Goal: Task Accomplishment & Management: Use online tool/utility

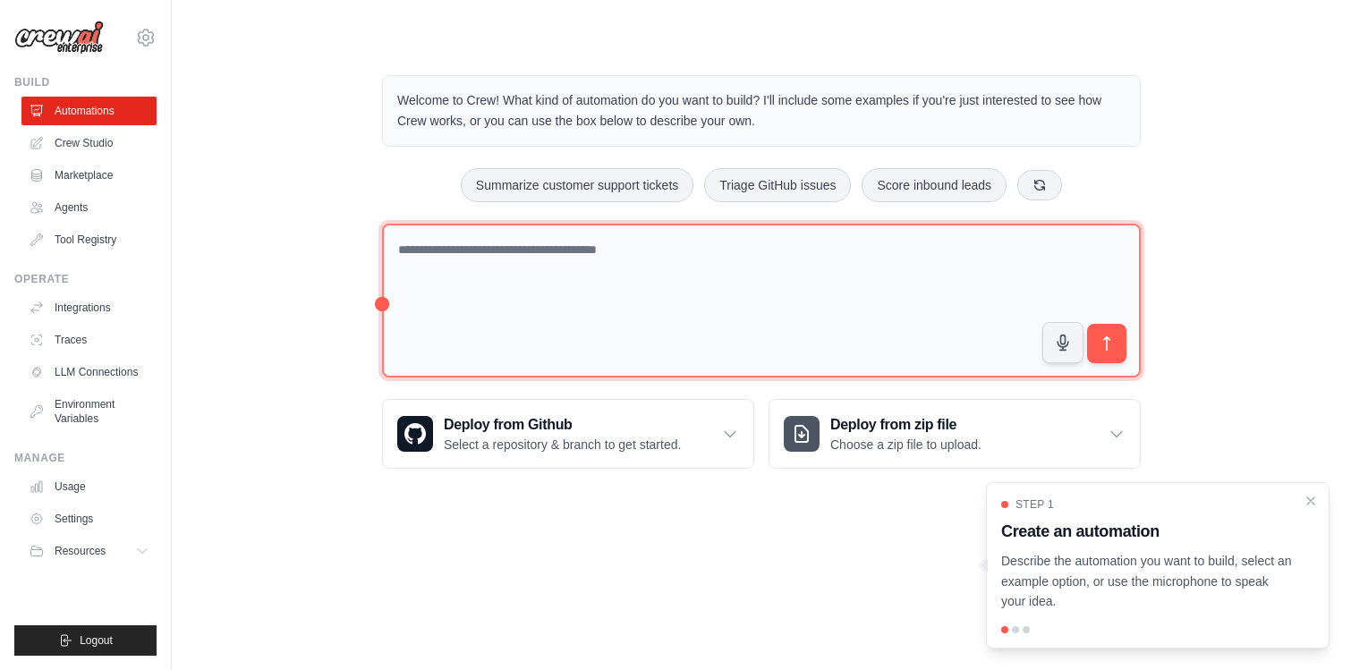
click at [458, 238] on textarea at bounding box center [761, 301] width 758 height 155
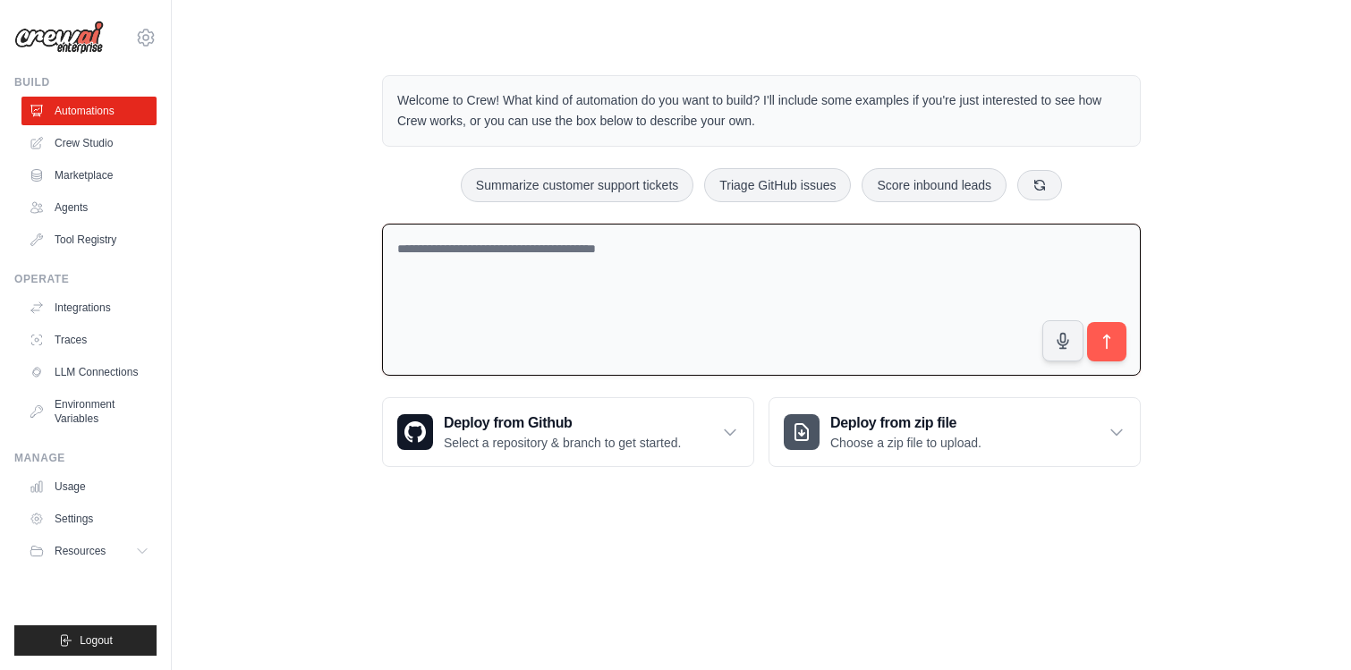
paste textarea "**********"
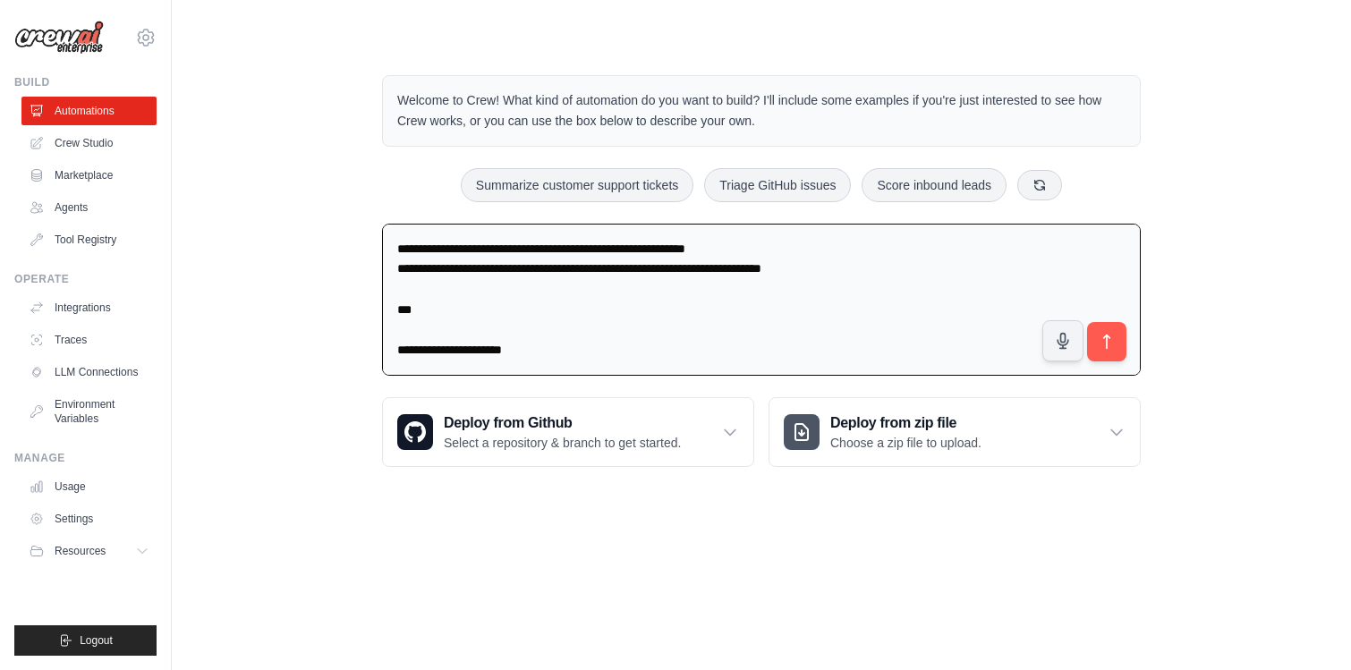
scroll to position [14186, 0]
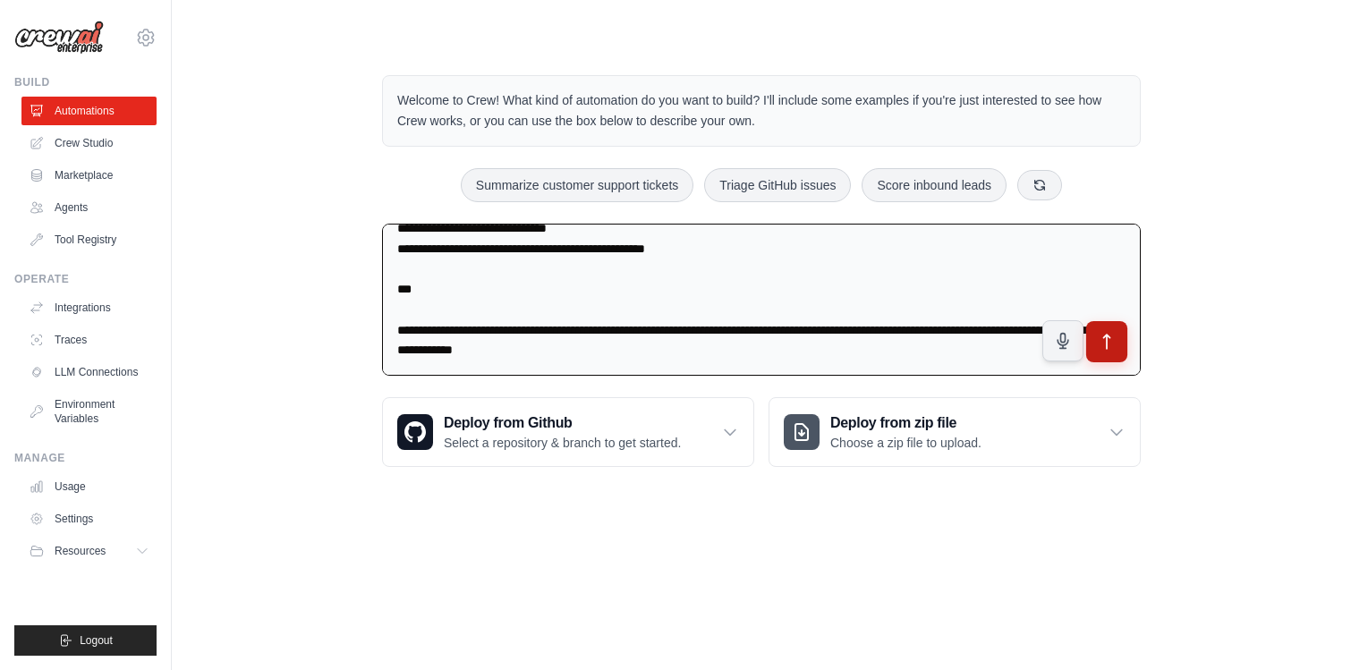
type textarea "**********"
click at [1108, 343] on icon "submit" at bounding box center [1106, 342] width 19 height 19
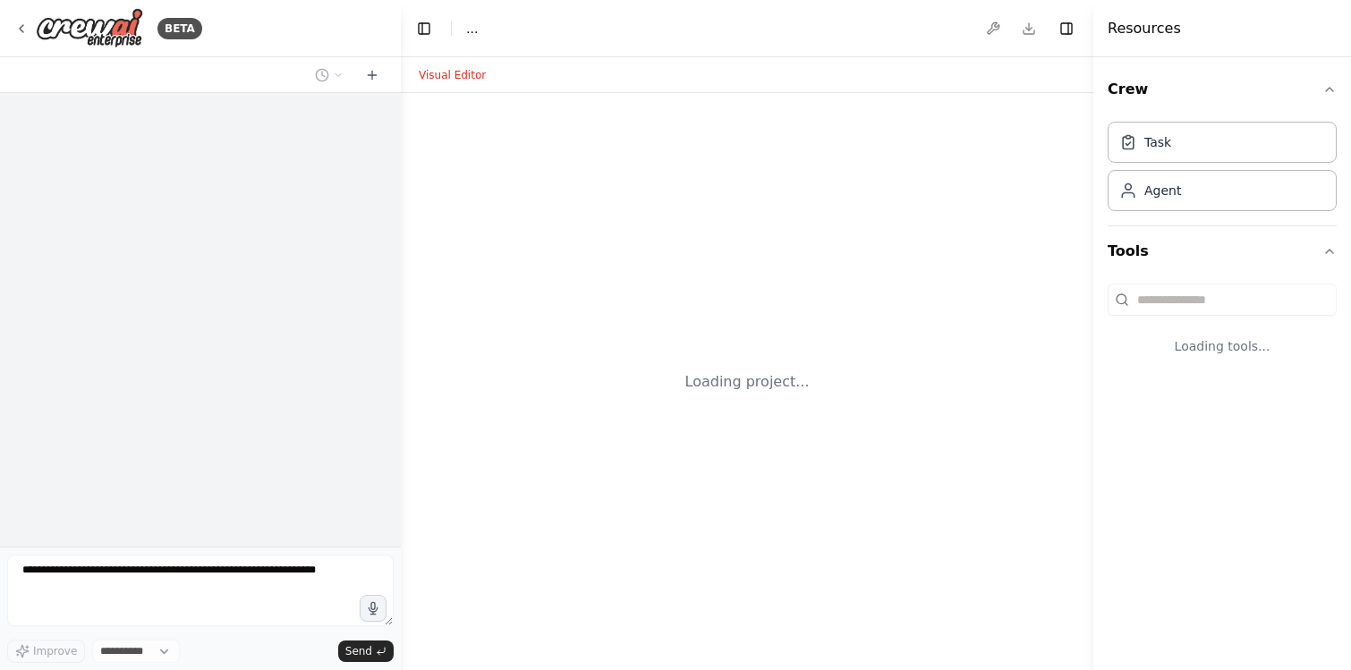
select select "****"
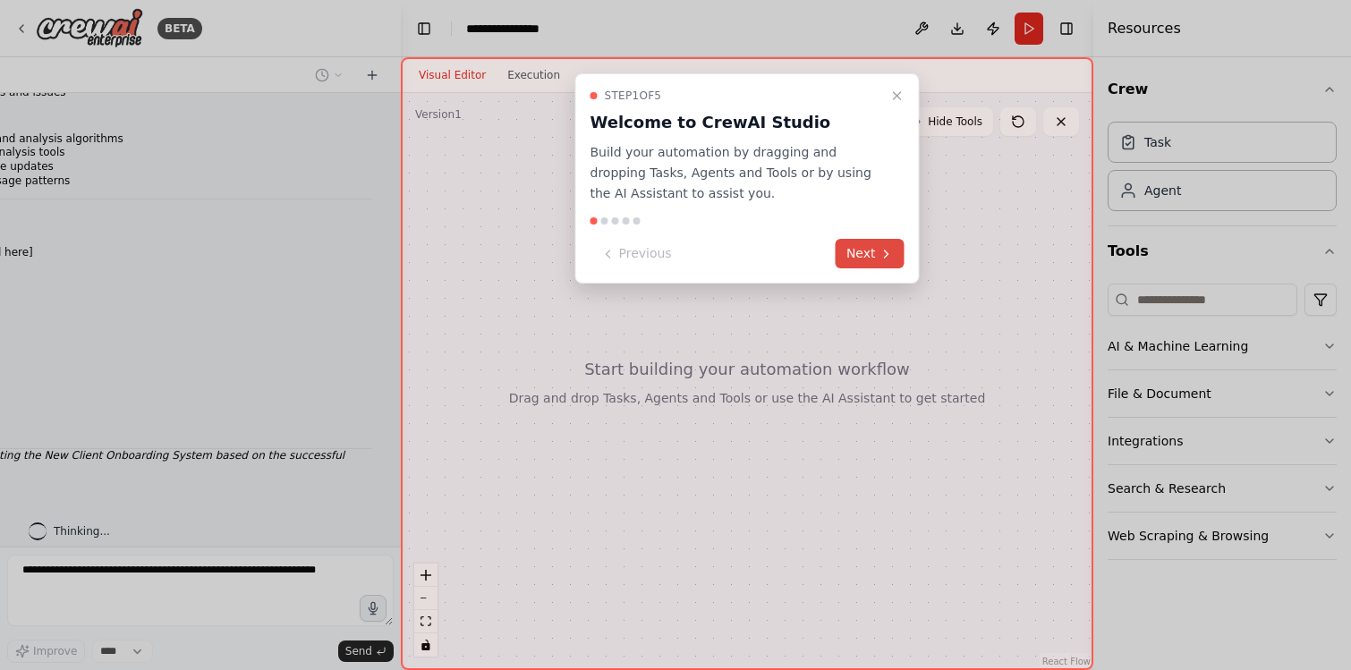
click at [865, 253] on button "Next" at bounding box center [869, 254] width 69 height 30
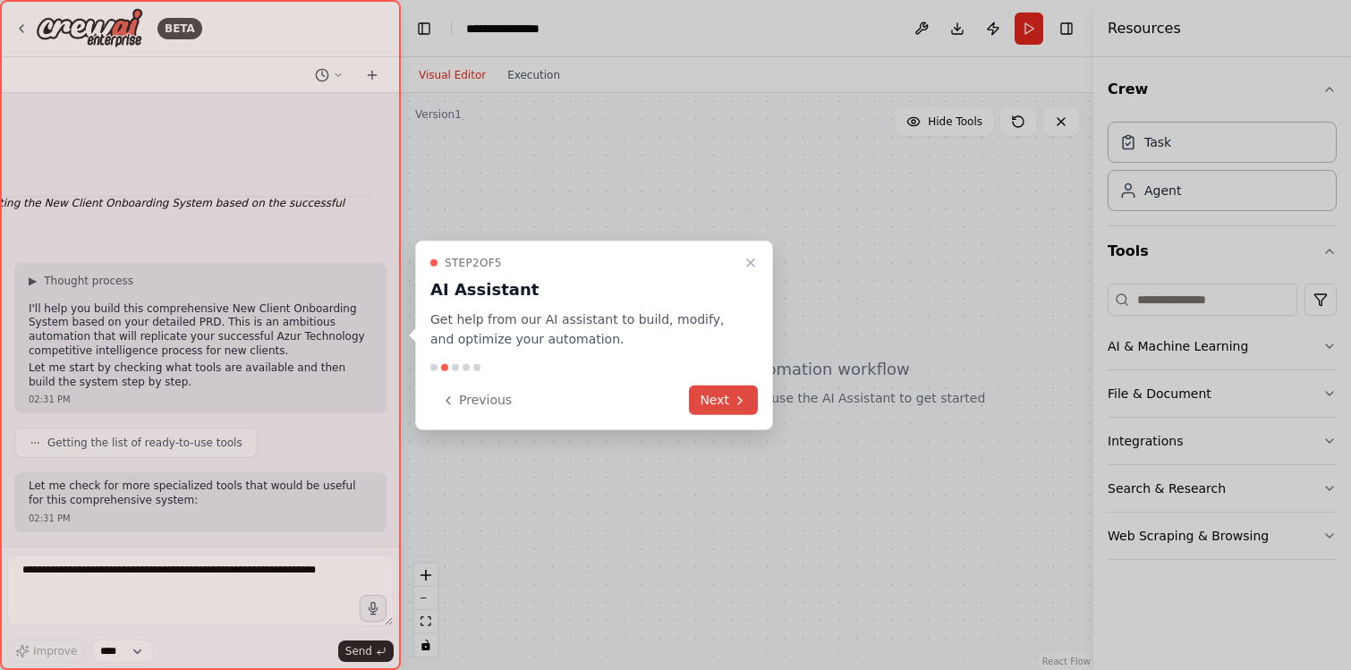
scroll to position [8643, 0]
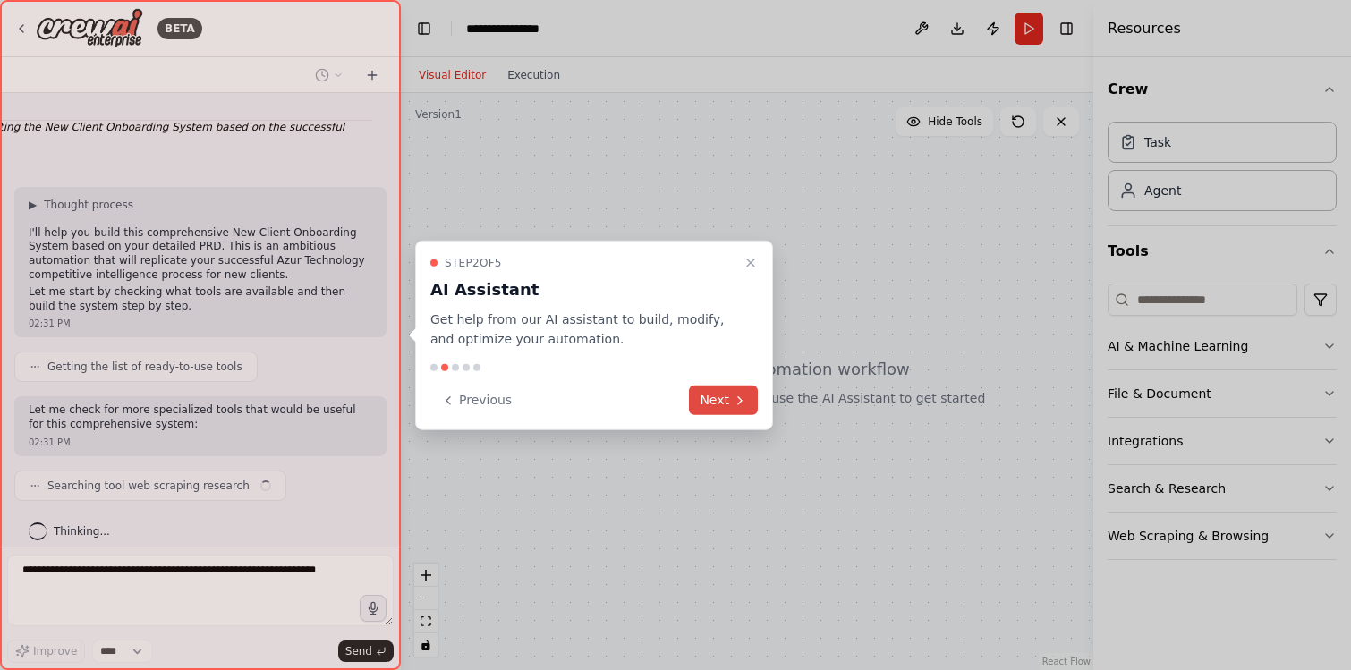
click at [710, 402] on button "Next" at bounding box center [723, 401] width 69 height 30
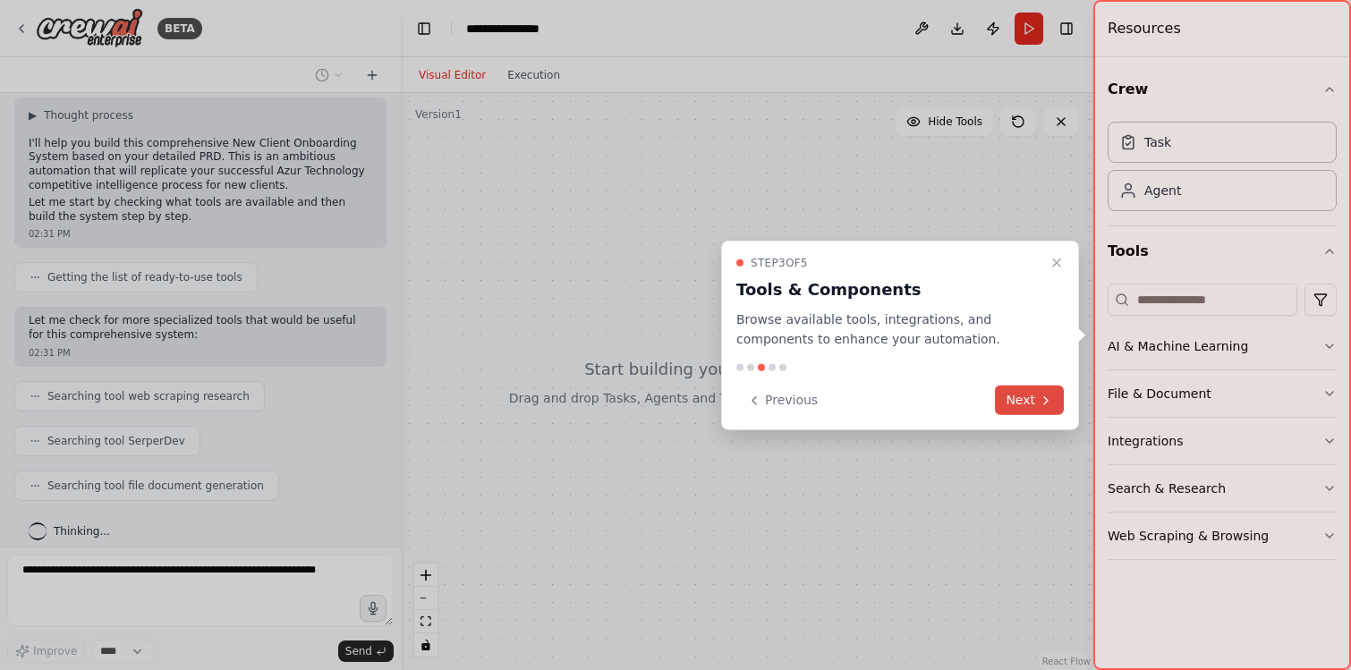
scroll to position [8777, 0]
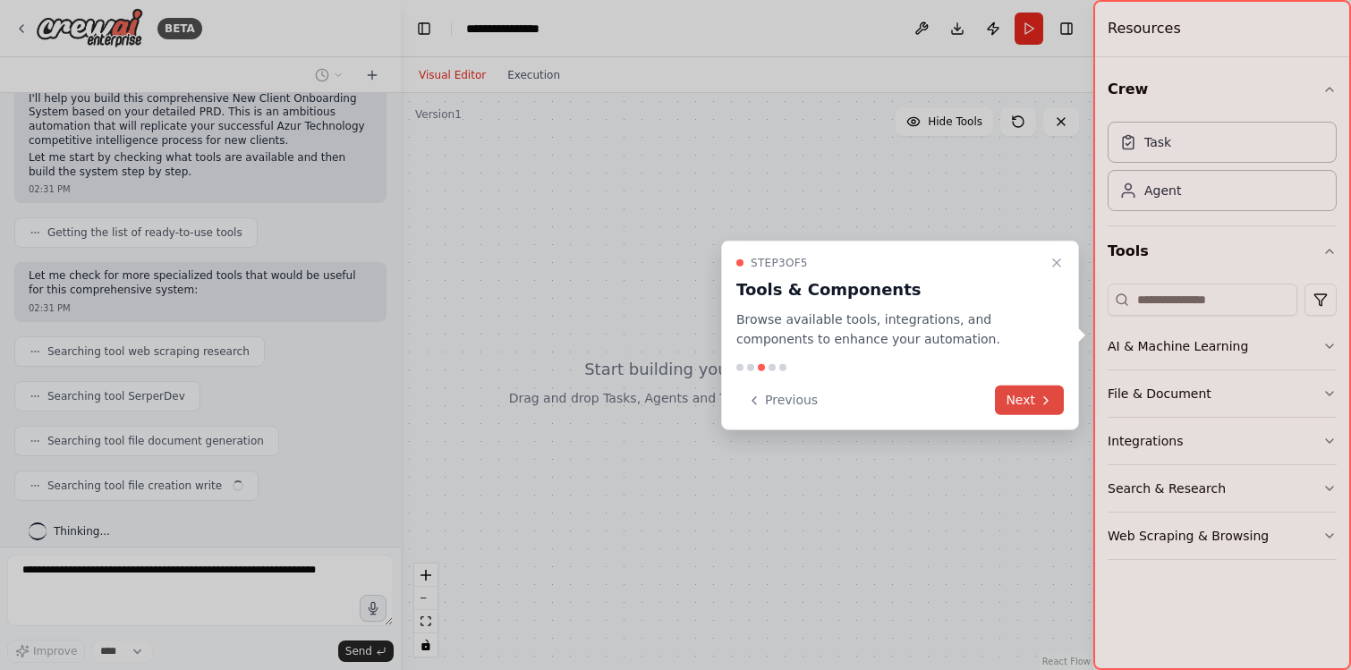
click at [1035, 403] on button "Next" at bounding box center [1029, 401] width 69 height 30
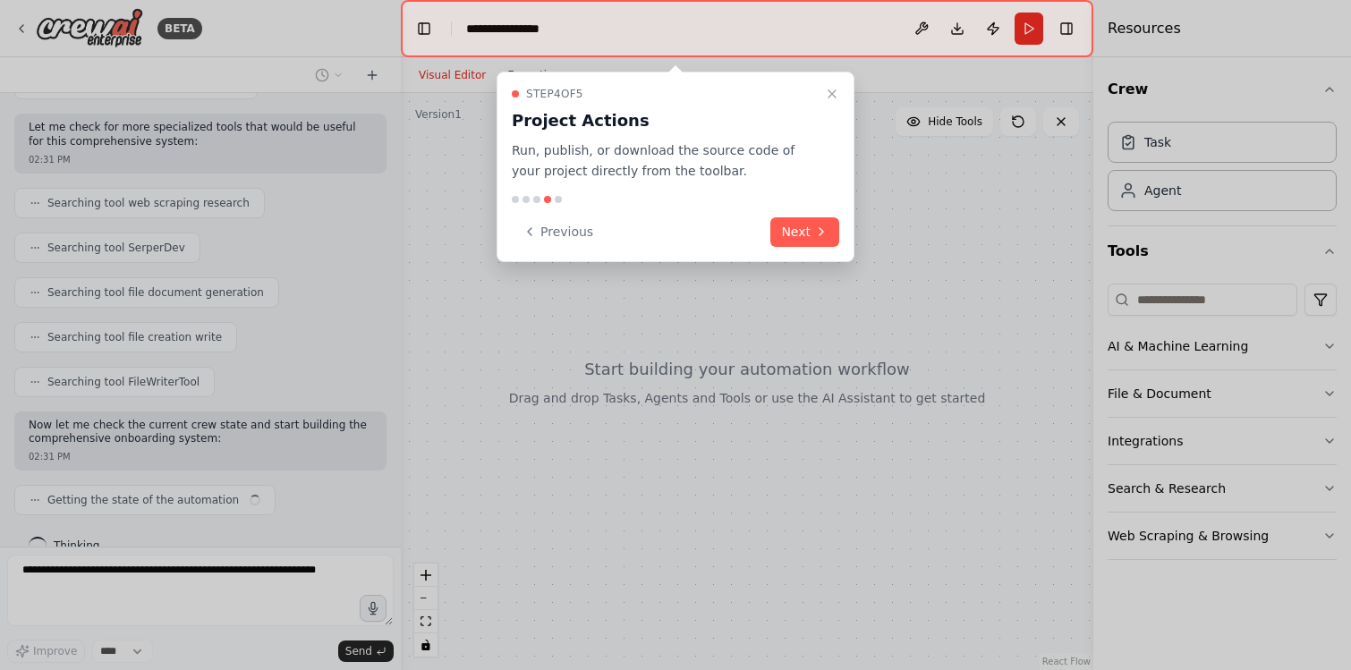
scroll to position [8940, 0]
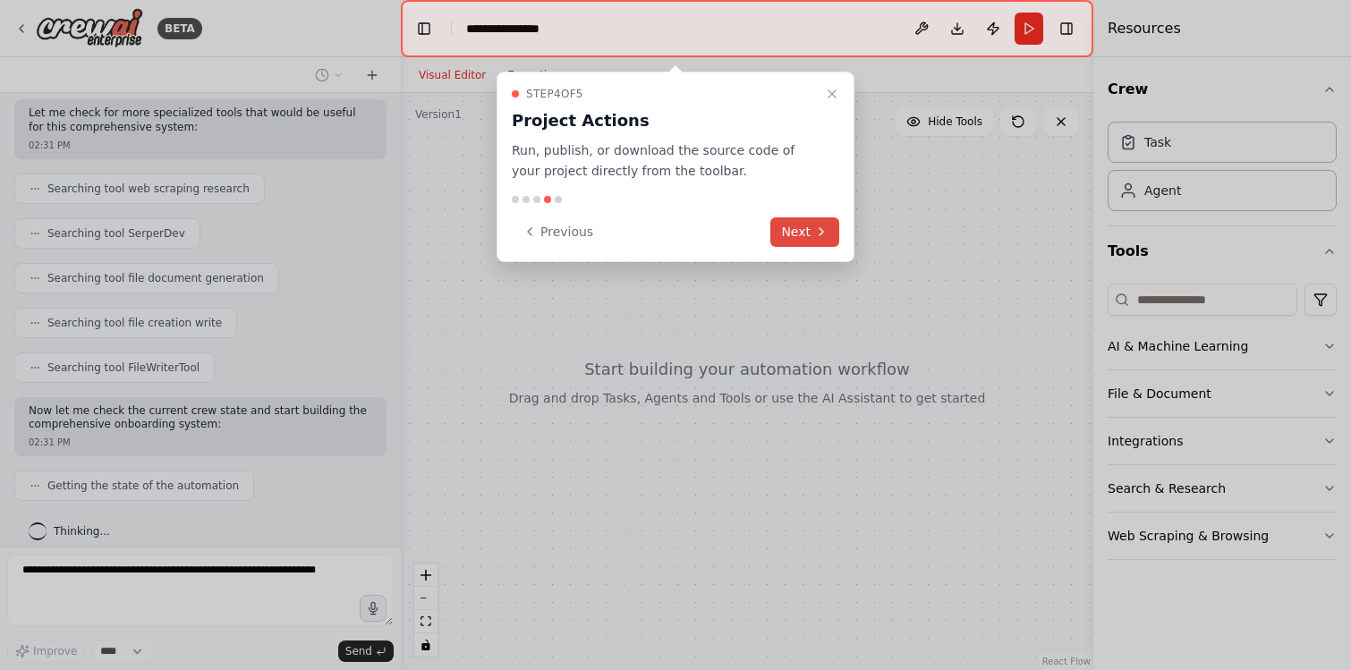
click at [793, 233] on button "Next" at bounding box center [804, 232] width 69 height 30
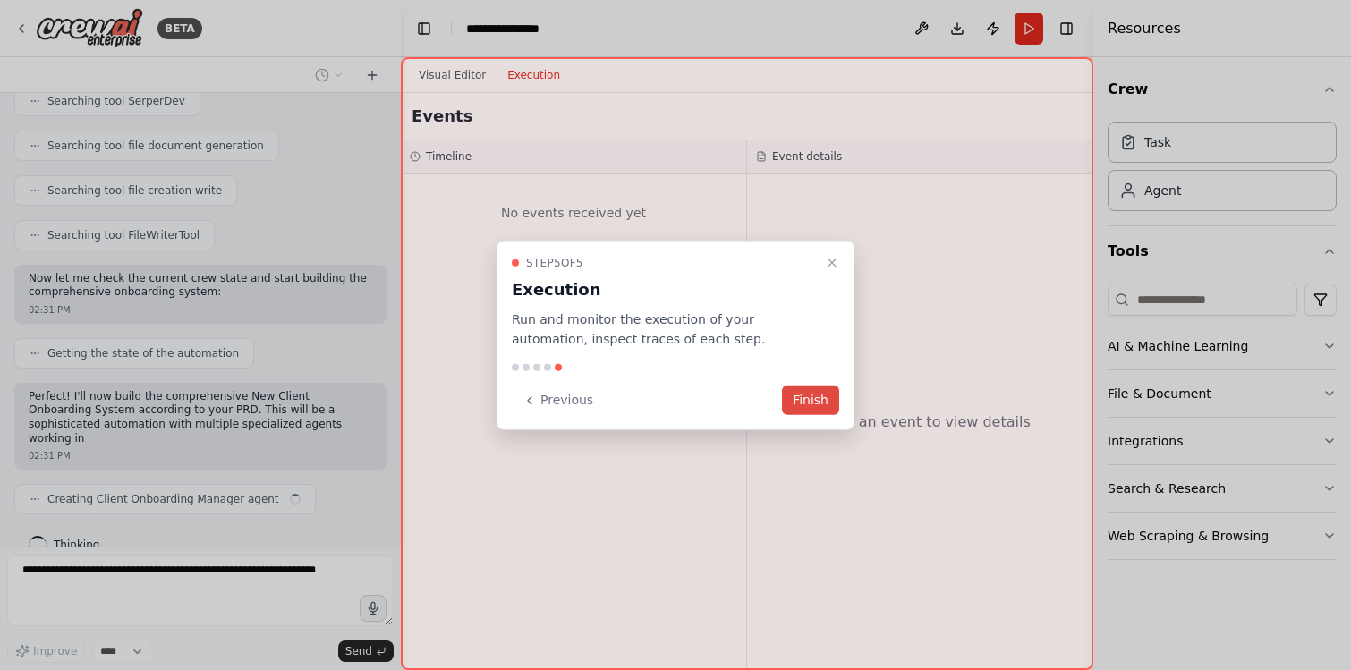
scroll to position [9104, 0]
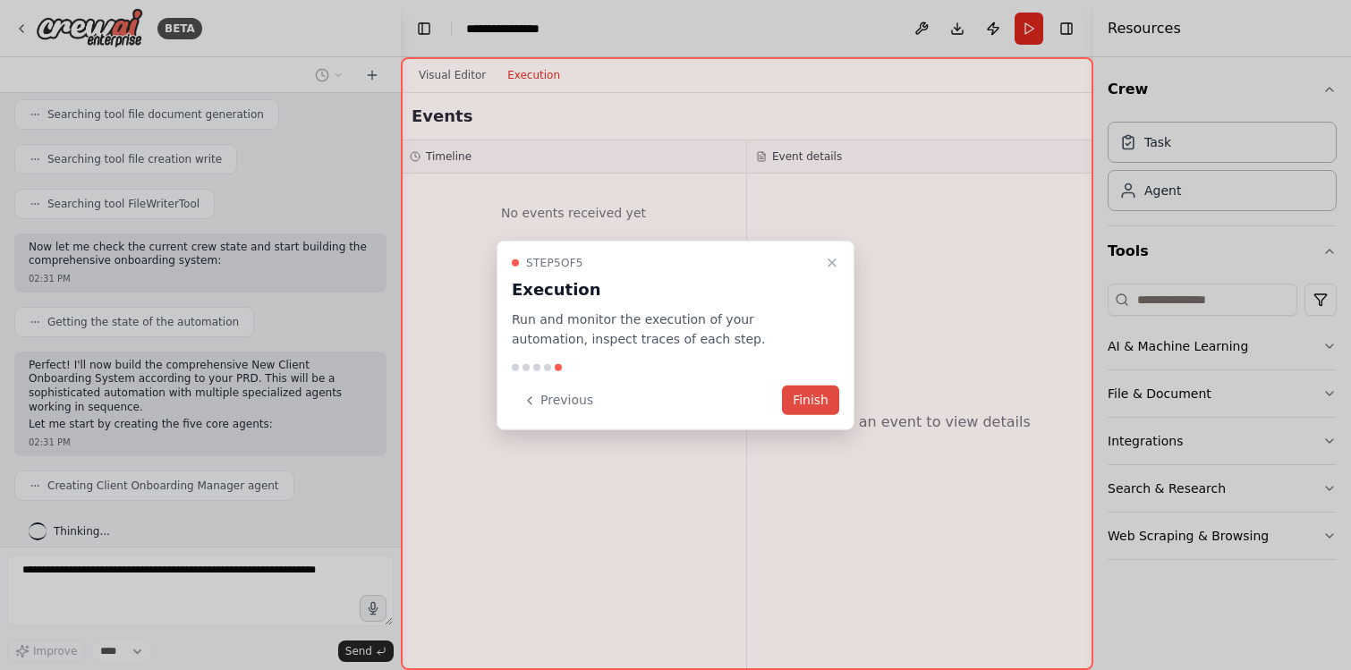
click at [799, 403] on button "Finish" at bounding box center [810, 401] width 57 height 30
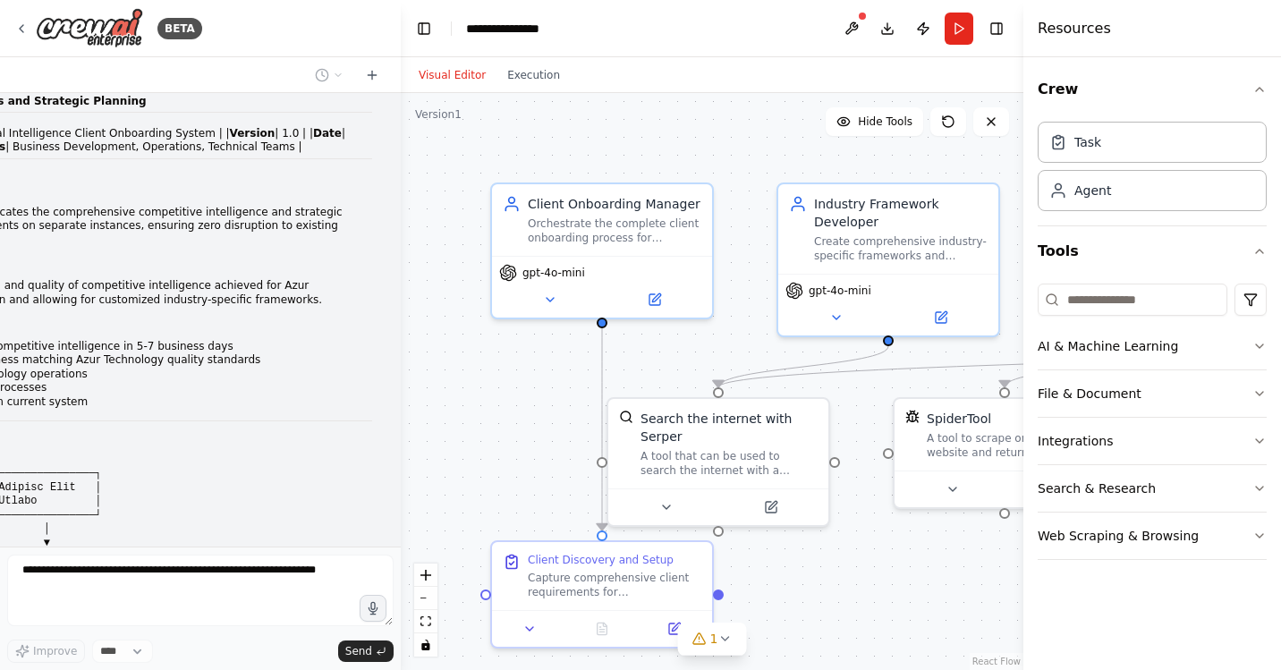
scroll to position [0, 0]
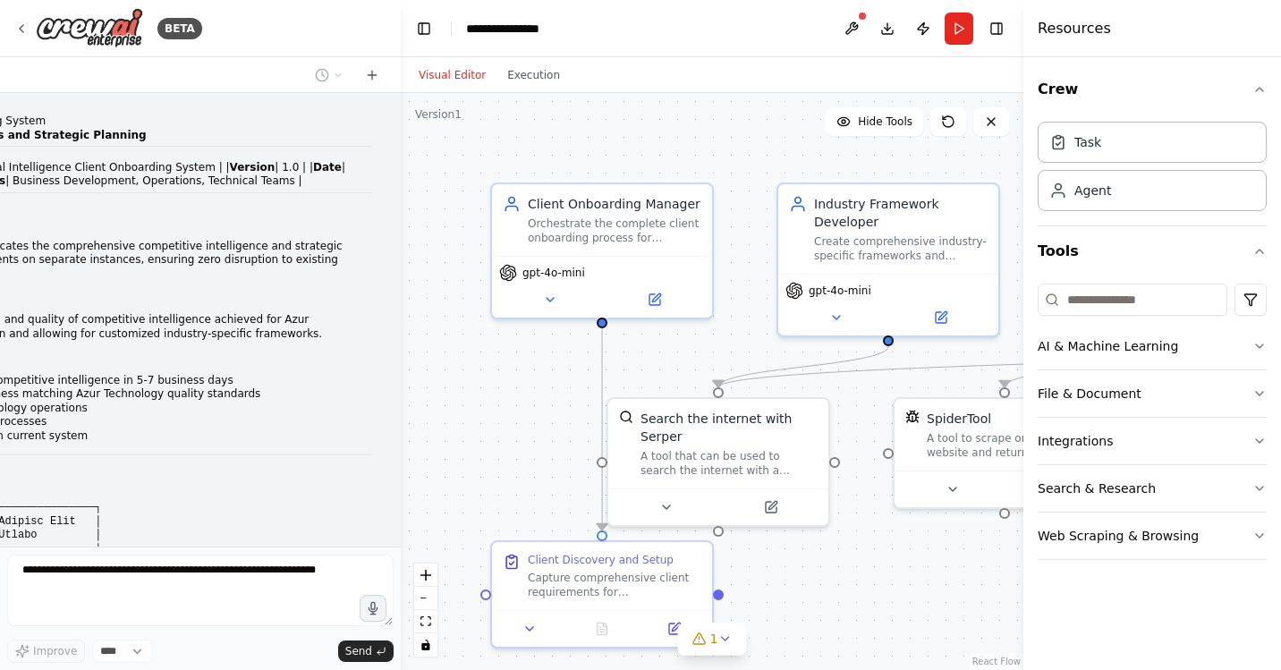
click at [138, 326] on p "Enable rapid onboarding of new clients with the same depth and quality of compe…" at bounding box center [24, 327] width 696 height 28
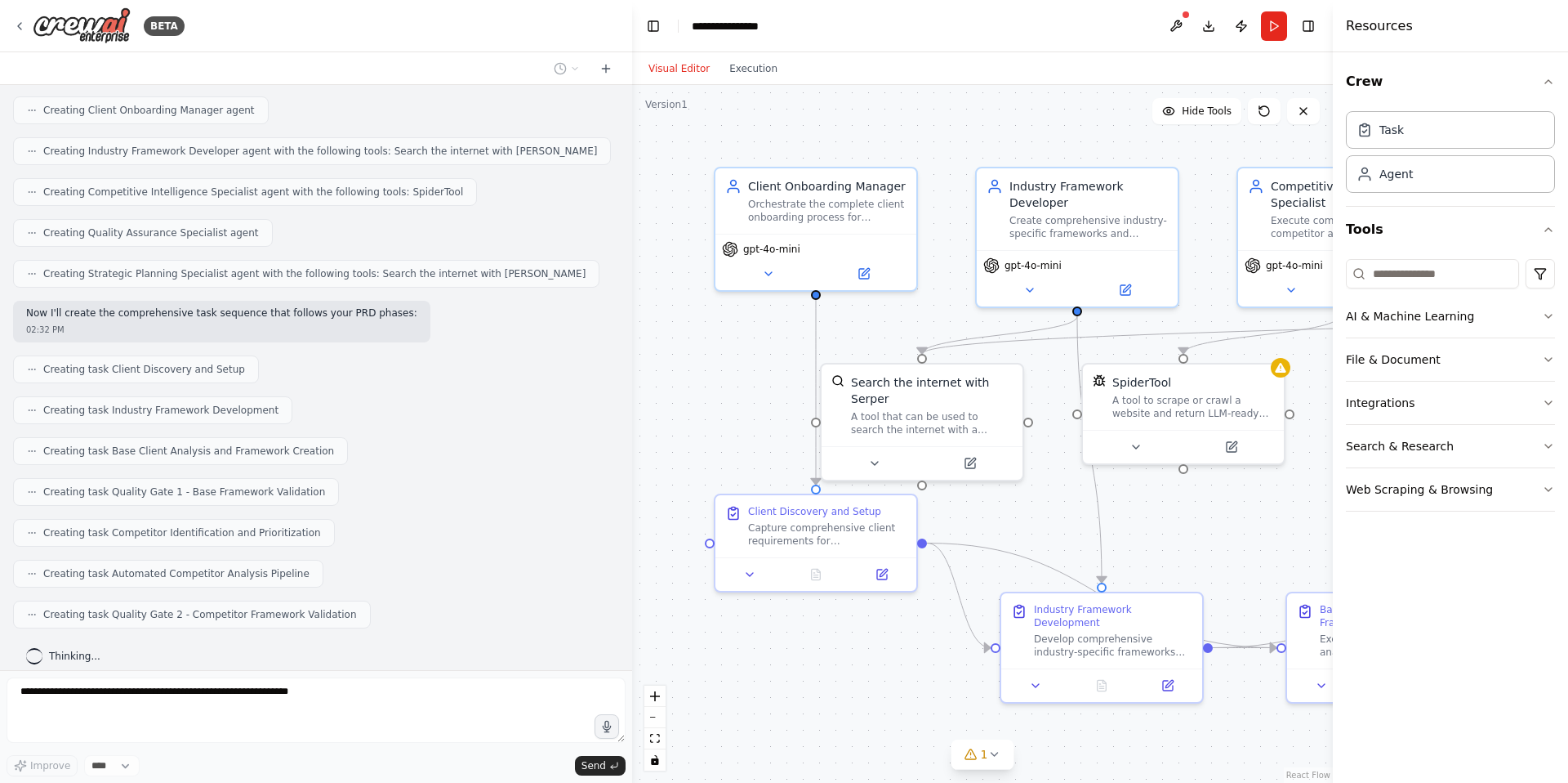
scroll to position [8561, 0]
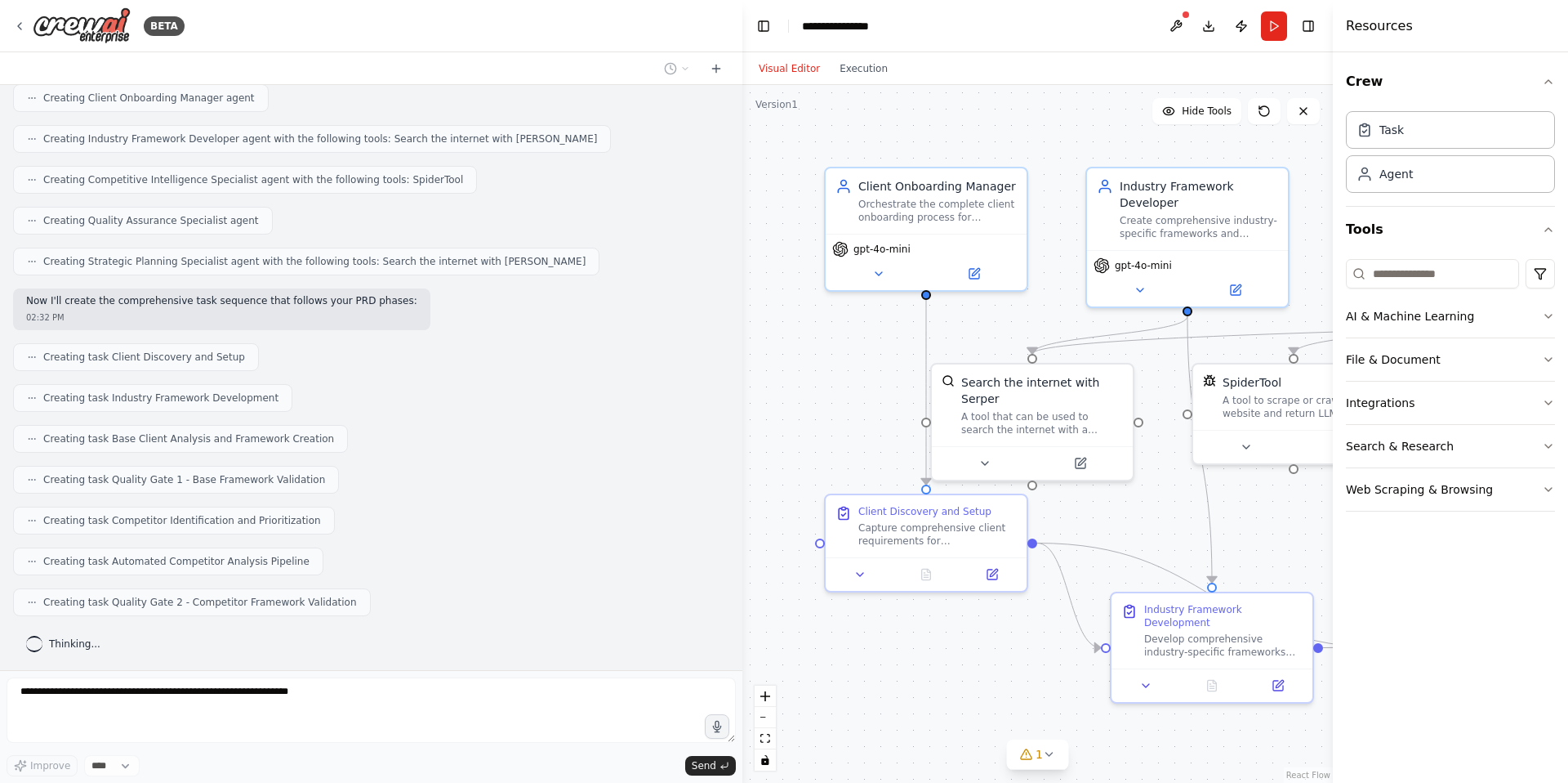
drag, startPoint x: 363, startPoint y: 331, endPoint x: 746, endPoint y: 357, distance: 383.9
click at [746, 361] on div "BETA 📋 Product Requirements Document: New Client Onboarding System Central Inte…" at bounding box center [784, 391] width 1568 height 783
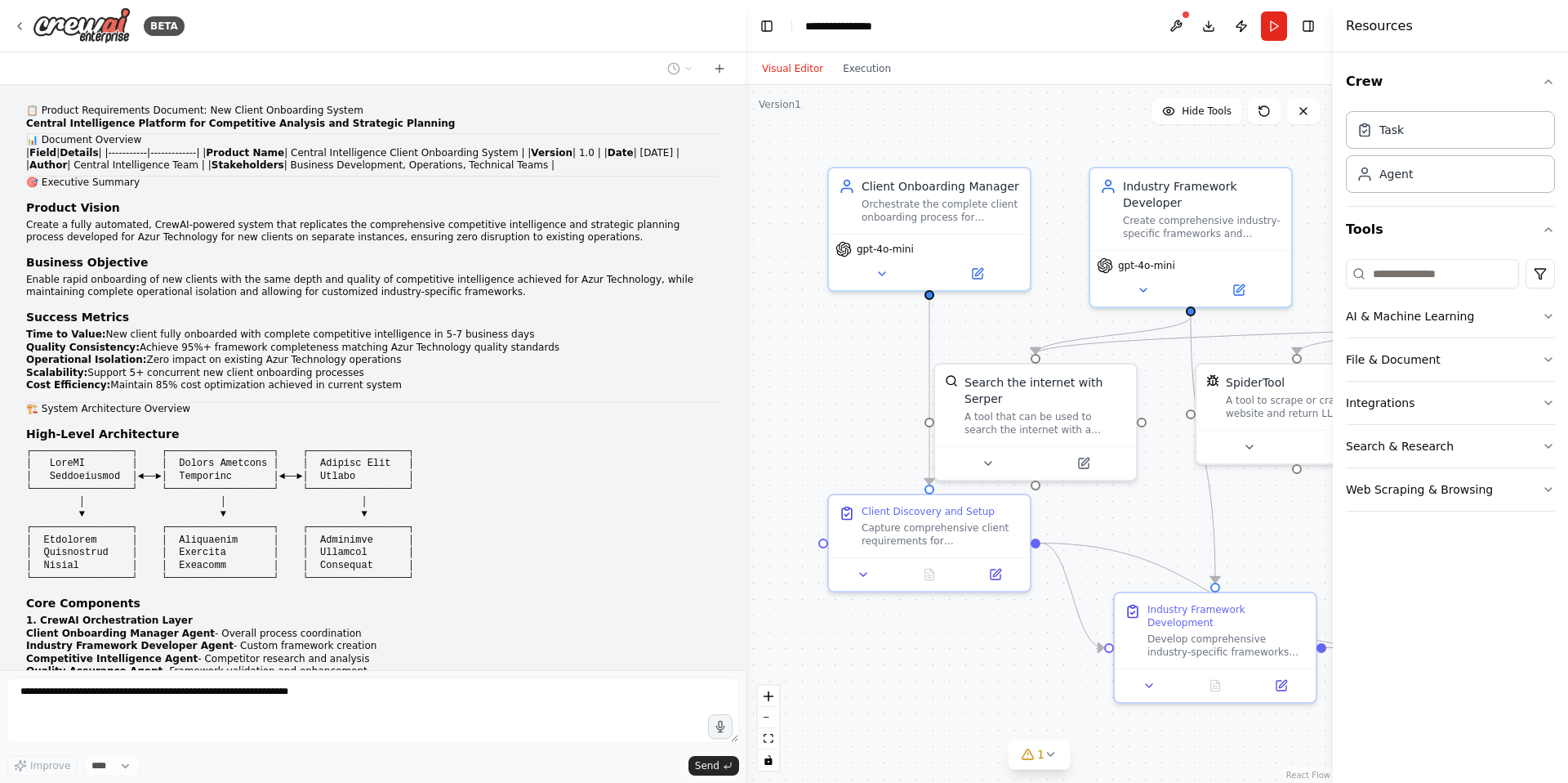
scroll to position [8643, 0]
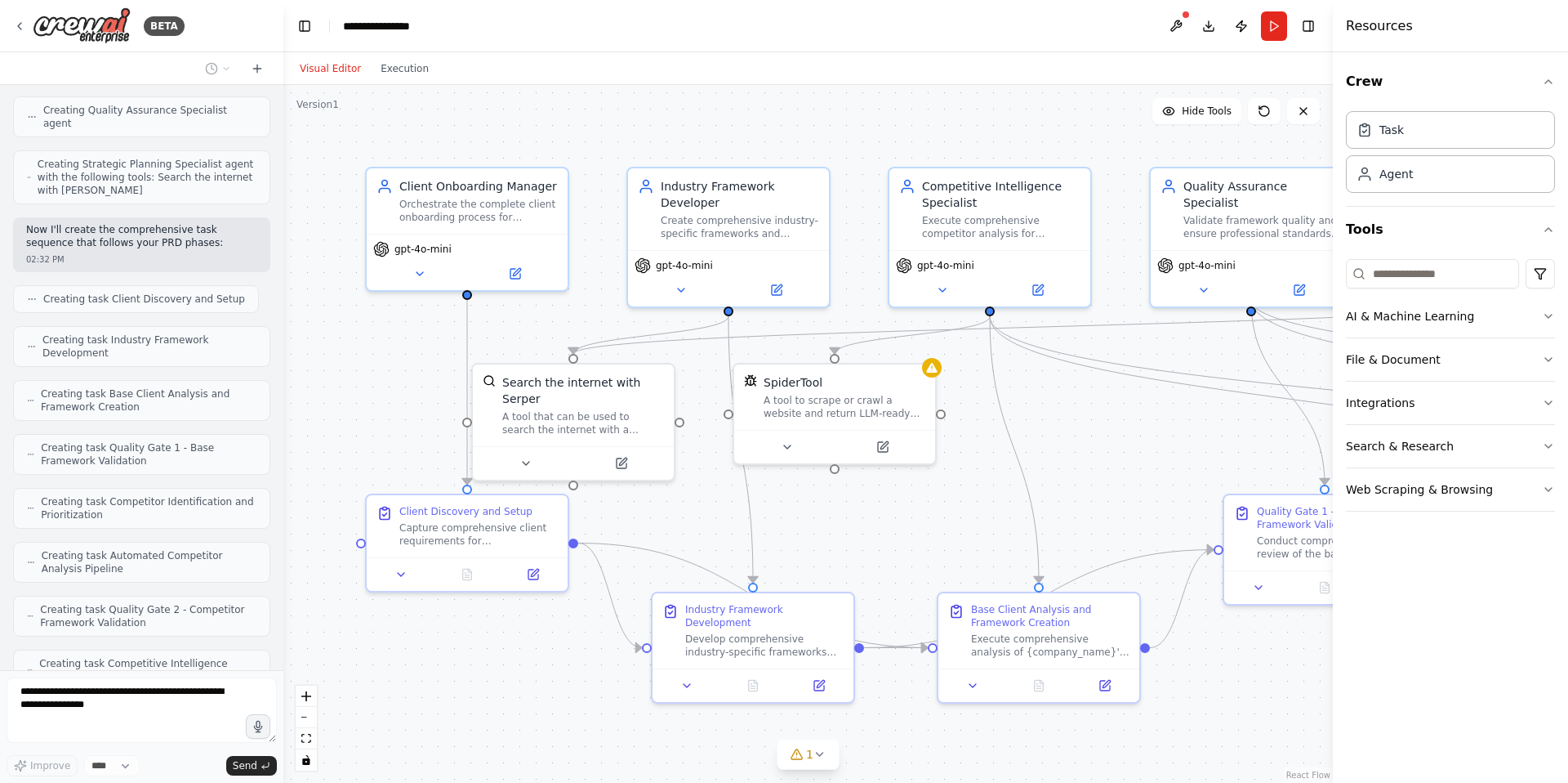
drag, startPoint x: 742, startPoint y: 195, endPoint x: 284, endPoint y: 182, distance: 458.2
click at [283, 182] on div "BETA 📋 Product Requirements Document: New Client Onboarding System Central Inte…" at bounding box center [784, 391] width 1568 height 783
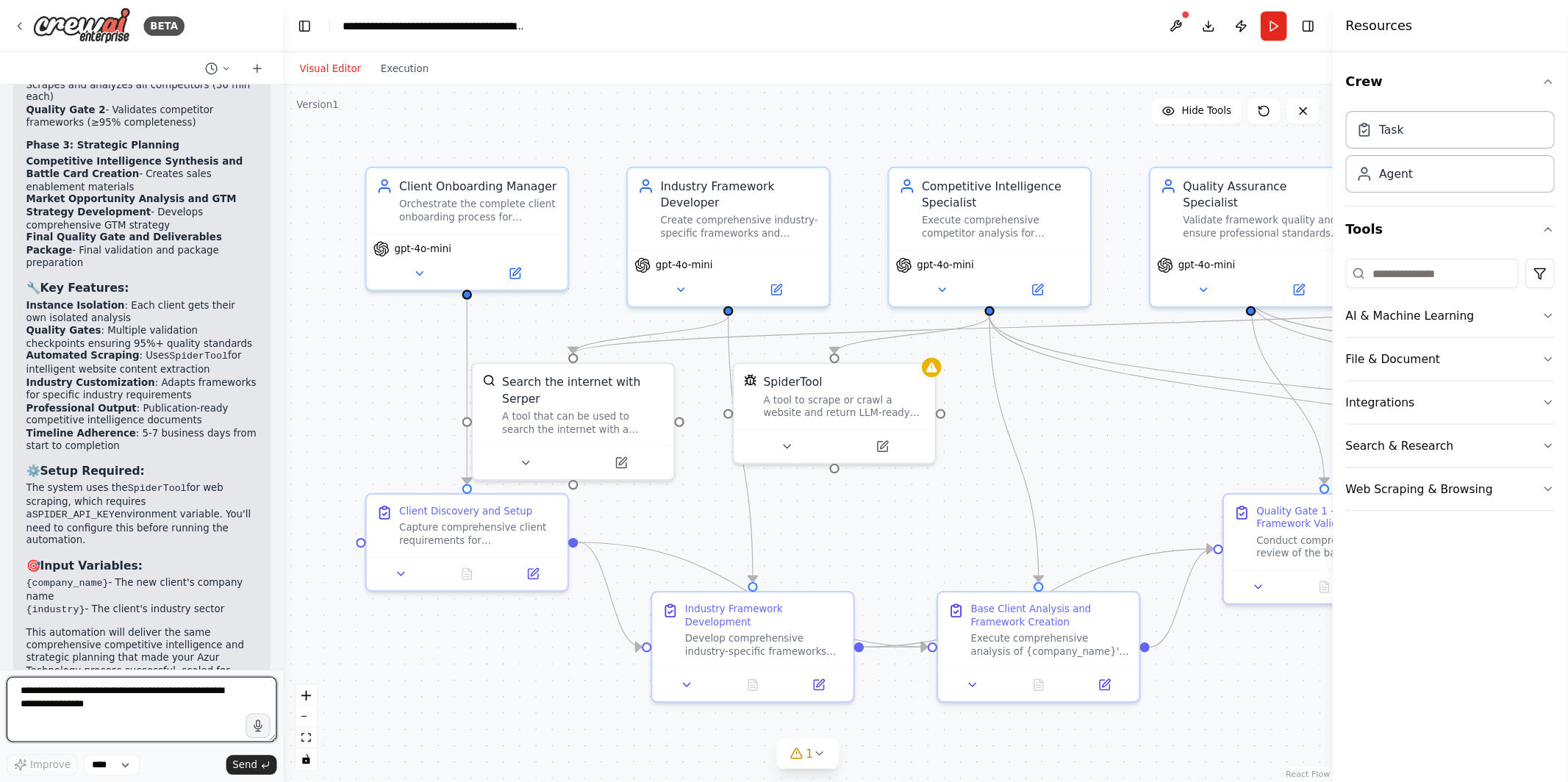
scroll to position [9403, 0]
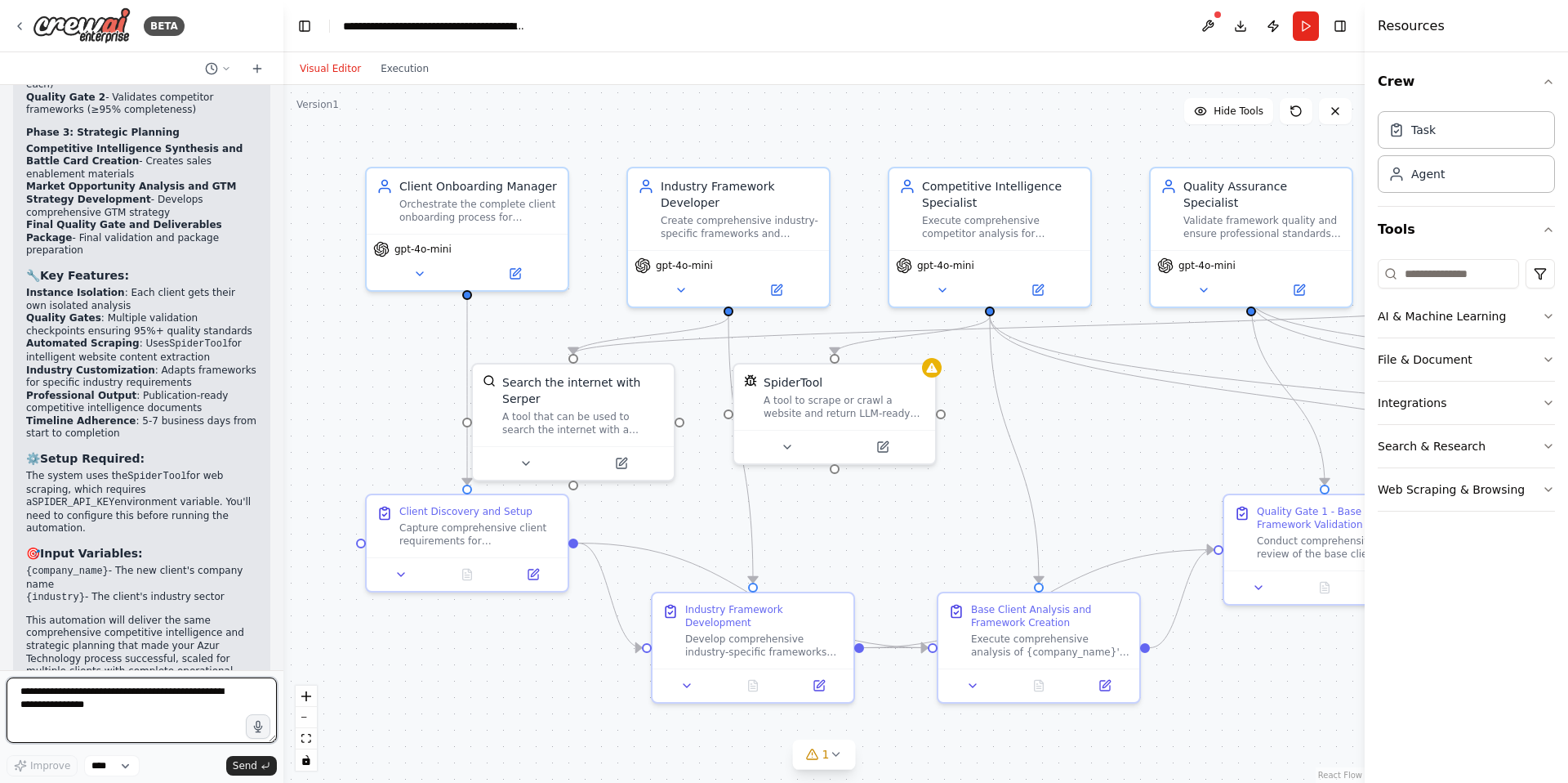
drag, startPoint x: 1334, startPoint y: 353, endPoint x: 1761, endPoint y: 372, distance: 427.4
click at [1233, 372] on html "BETA 📋 Product Requirements Document: New Client Onboarding System Central Inte…" at bounding box center [784, 391] width 1568 height 783
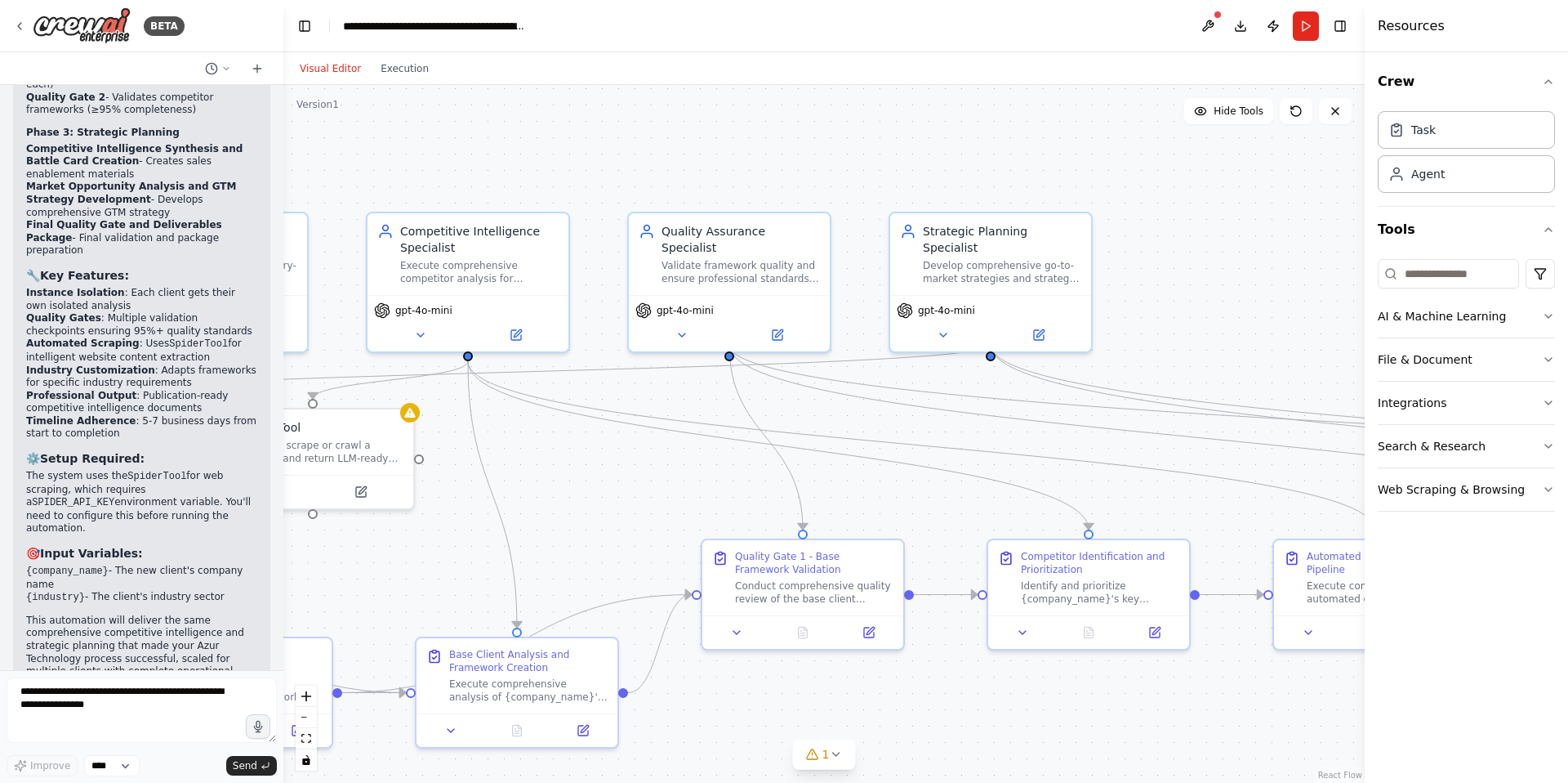
drag, startPoint x: 747, startPoint y: 365, endPoint x: 472, endPoint y: 444, distance: 286.1
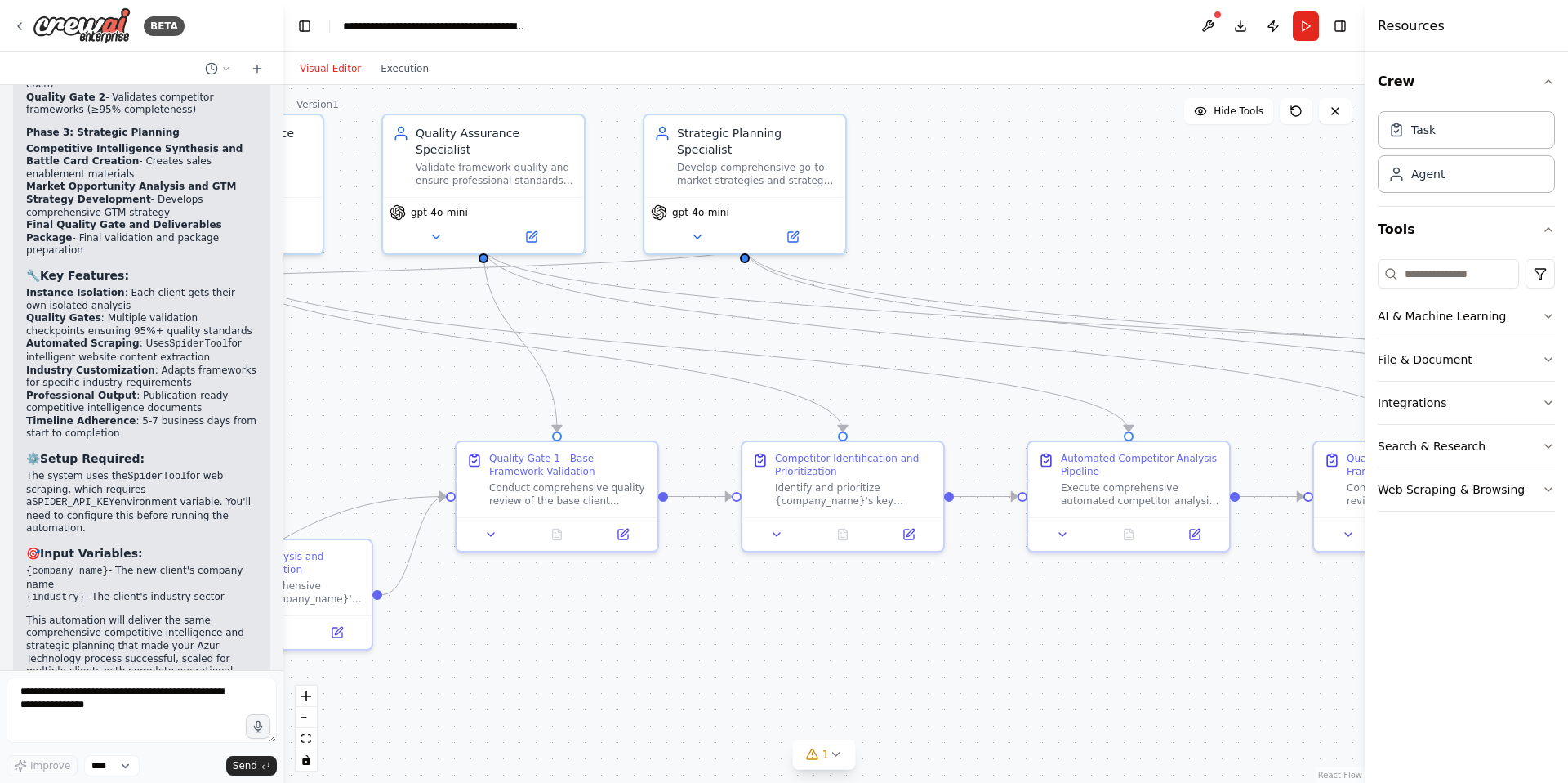
drag, startPoint x: 1201, startPoint y: 271, endPoint x: 941, endPoint y: 159, distance: 283.1
click at [943, 162] on div ".deletable-edge-delete-btn { width: 20px; height: 20px; border: 0px solid #ffff…" at bounding box center [824, 434] width 1081 height 698
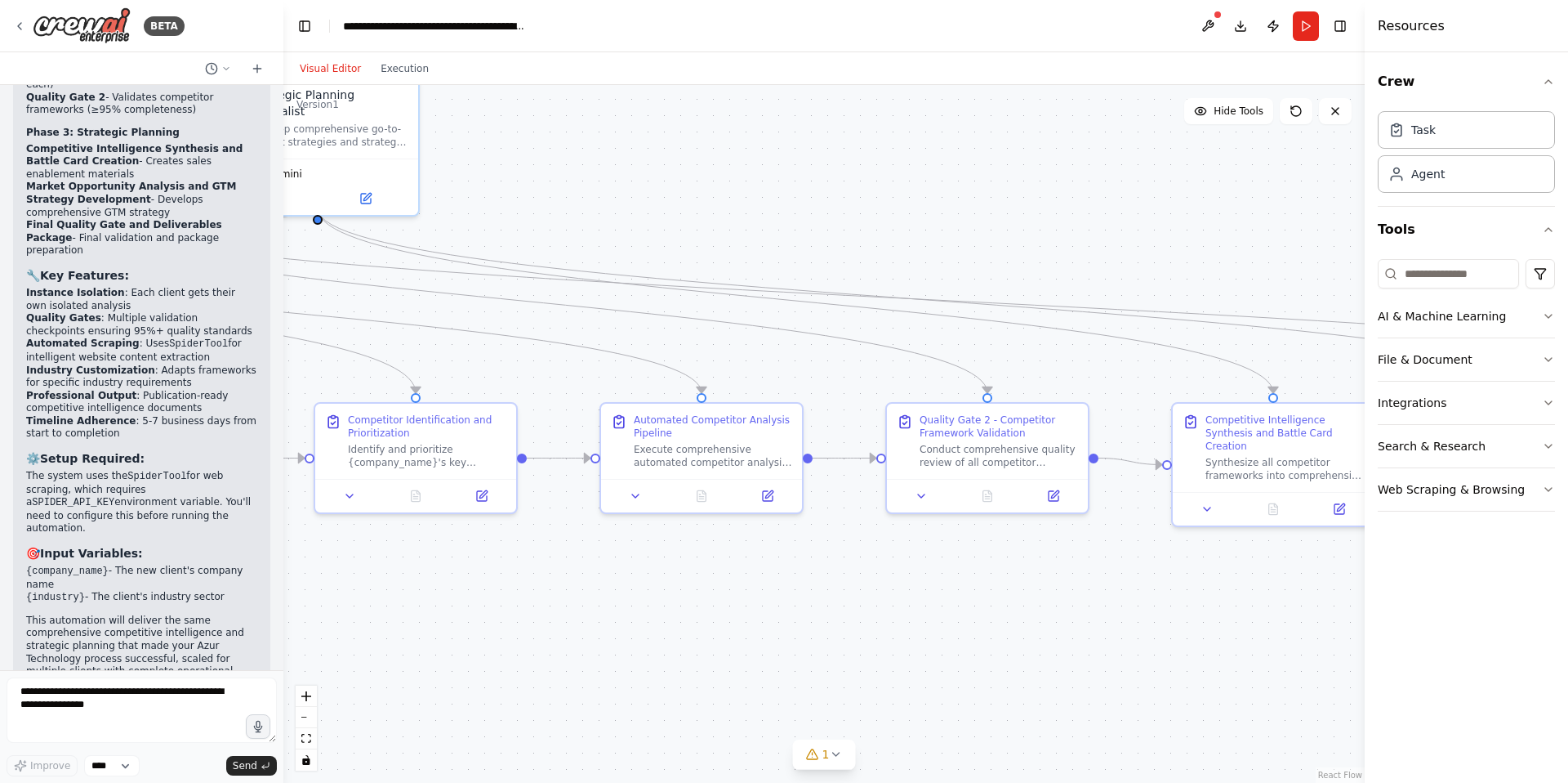
drag, startPoint x: 1303, startPoint y: 175, endPoint x: 805, endPoint y: 146, distance: 498.8
click at [809, 146] on div ".deletable-edge-delete-btn { width: 20px; height: 20px; border: 0px solid #ffff…" at bounding box center [824, 434] width 1081 height 698
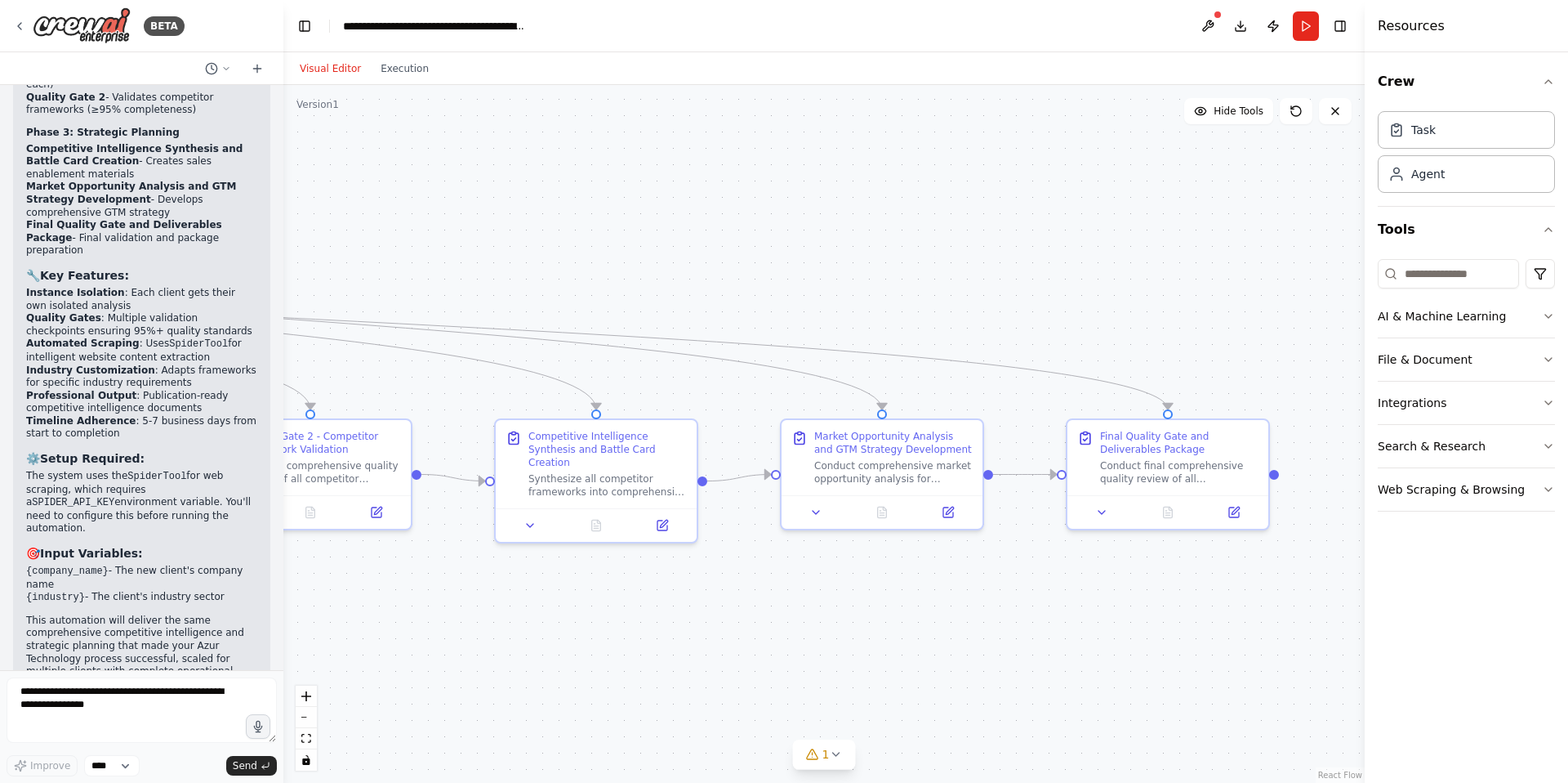
drag, startPoint x: 1210, startPoint y: 176, endPoint x: 340, endPoint y: 189, distance: 870.1
click at [385, 188] on div ".deletable-edge-delete-btn { width: 20px; height: 20px; border: 0px solid #ffff…" at bounding box center [824, 434] width 1081 height 698
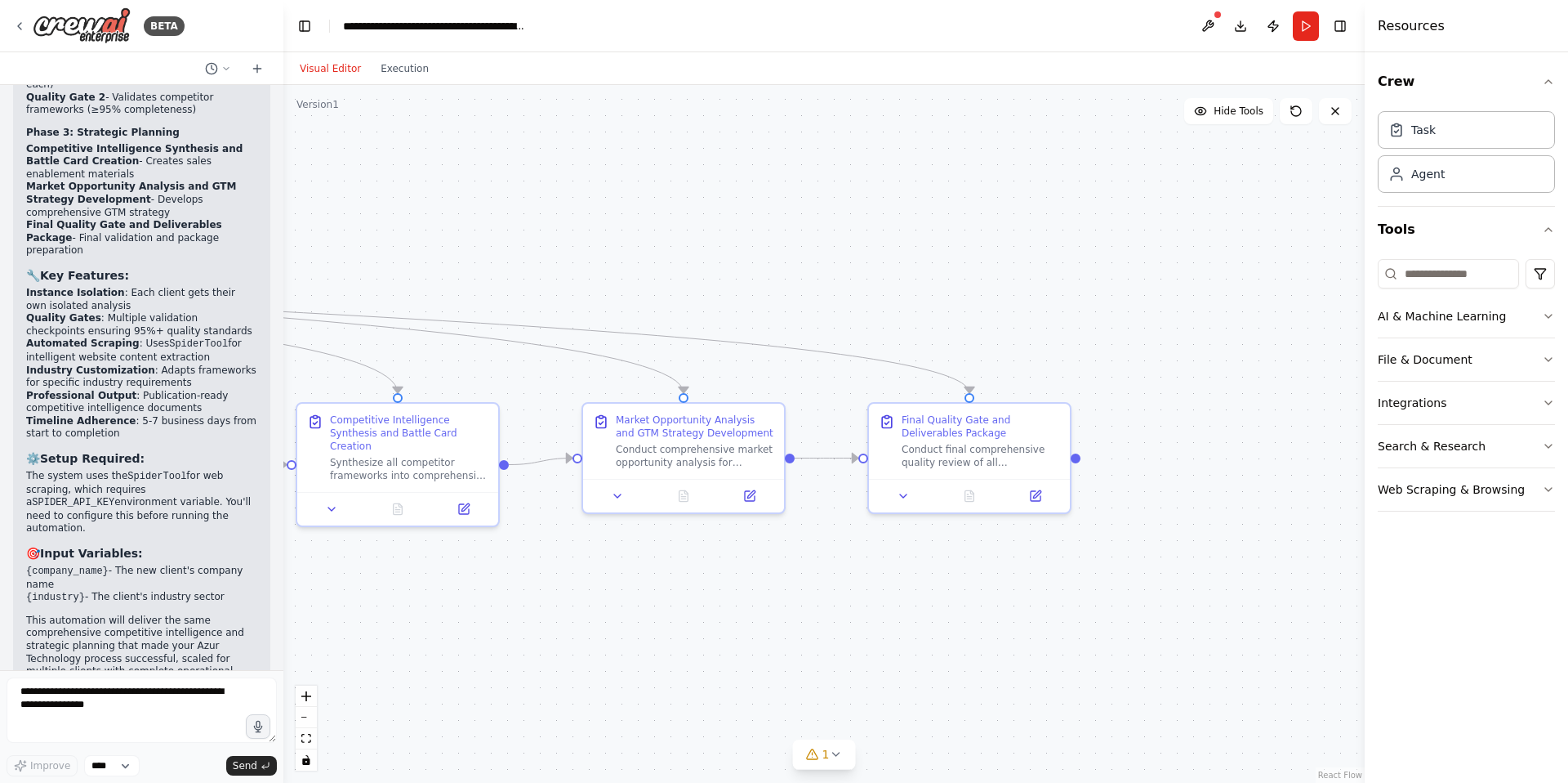
drag, startPoint x: 586, startPoint y: 554, endPoint x: 1226, endPoint y: 507, distance: 641.7
click at [1205, 515] on div ".deletable-edge-delete-btn { width: 20px; height: 20px; border: 0px solid #ffff…" at bounding box center [824, 434] width 1081 height 698
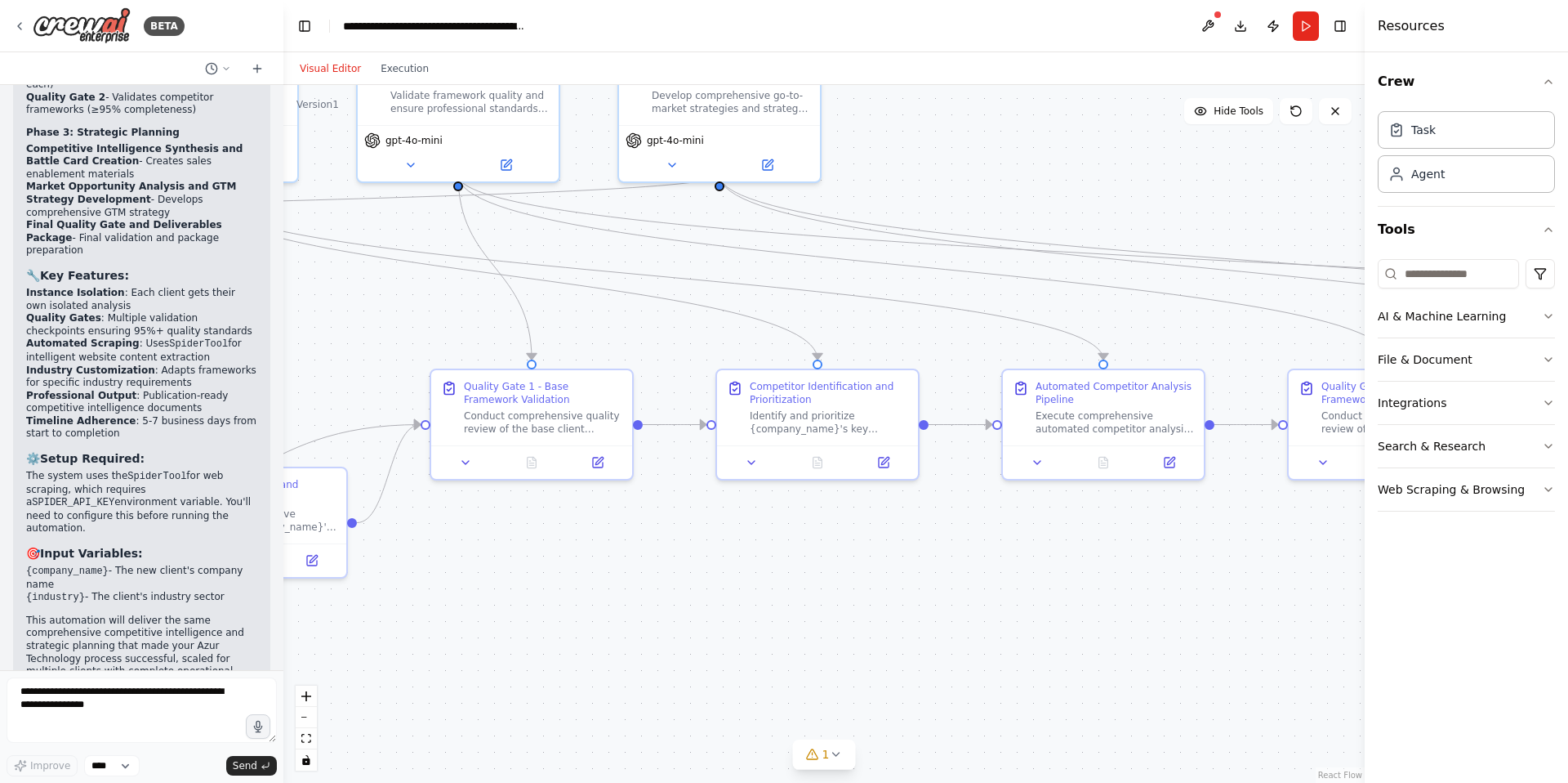
drag, startPoint x: 461, startPoint y: 534, endPoint x: 1140, endPoint y: 539, distance: 679.0
click at [1131, 540] on div ".deletable-edge-delete-btn { width: 20px; height: 20px; border: 0px solid #ffff…" at bounding box center [824, 434] width 1081 height 698
drag, startPoint x: 550, startPoint y: 602, endPoint x: 1459, endPoint y: 628, distance: 909.4
click at [1233, 611] on div "BETA 📋 Product Requirements Document: New Client Onboarding System Central Inte…" at bounding box center [784, 391] width 1568 height 783
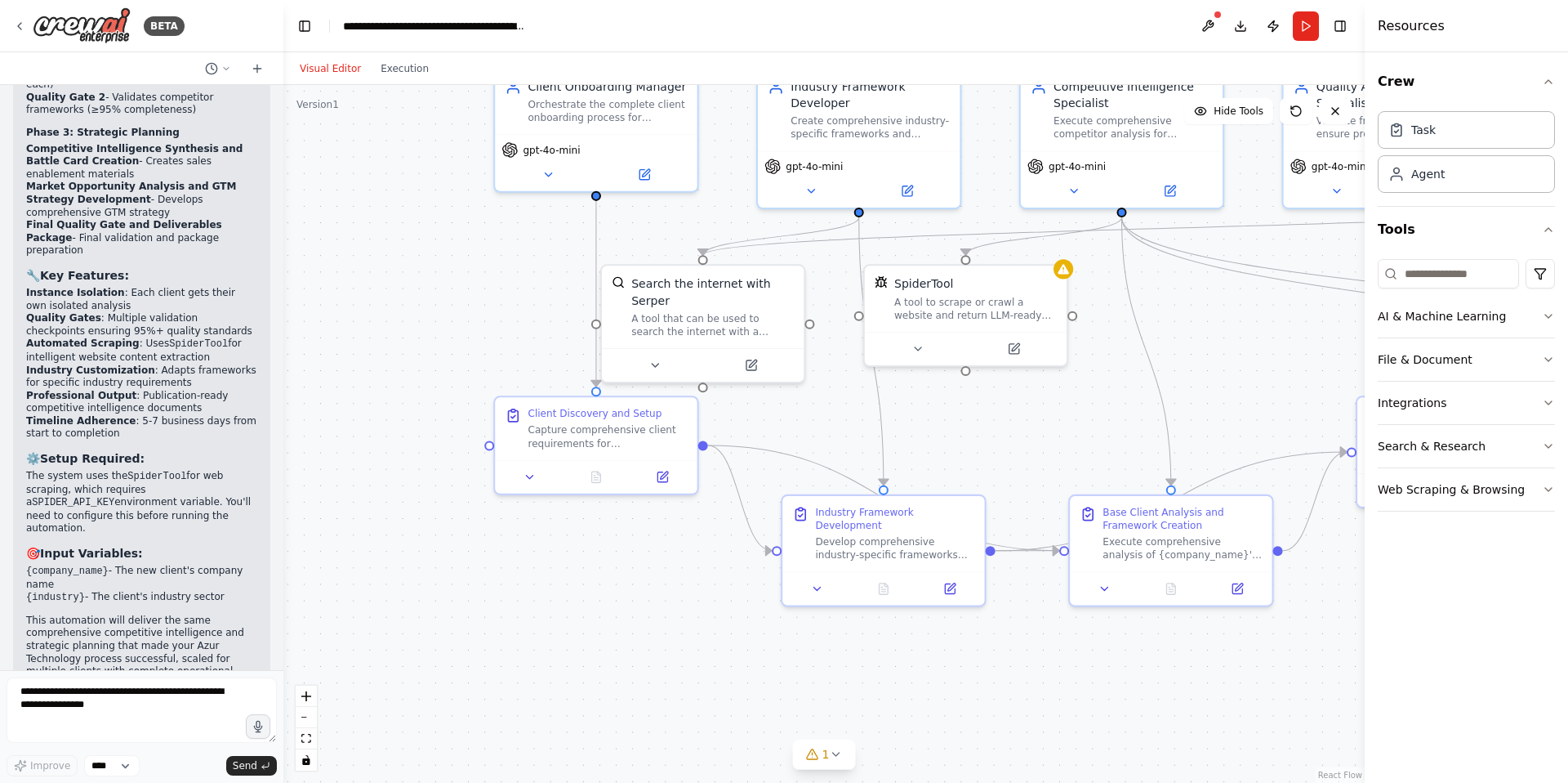
click at [298, 530] on div ".deletable-edge-delete-btn { width: 20px; height: 20px; border: 0px solid #ffff…" at bounding box center [824, 434] width 1081 height 698
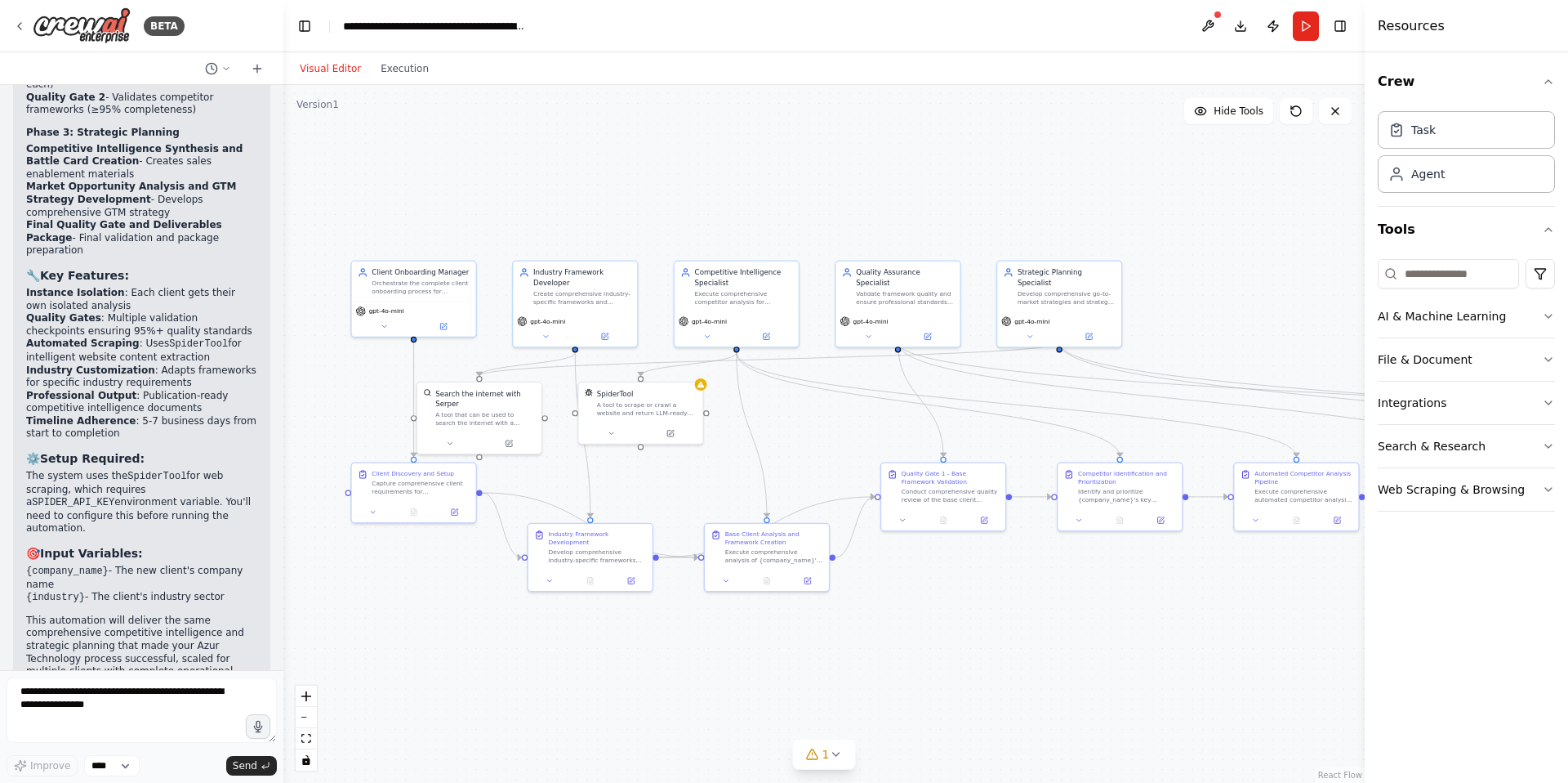
drag, startPoint x: 781, startPoint y: 663, endPoint x: 643, endPoint y: 724, distance: 150.9
click at [645, 611] on div ".deletable-edge-delete-btn { width: 20px; height: 20px; border: 0px solid #ffff…" at bounding box center [824, 434] width 1081 height 698
drag, startPoint x: 151, startPoint y: 606, endPoint x: 170, endPoint y: 606, distance: 19.0
click at [170, 611] on p "This automation will deliver the same comprehensive competitive intelligence an…" at bounding box center [142, 653] width 231 height 77
click at [417, 66] on button "Execution" at bounding box center [405, 68] width 68 height 19
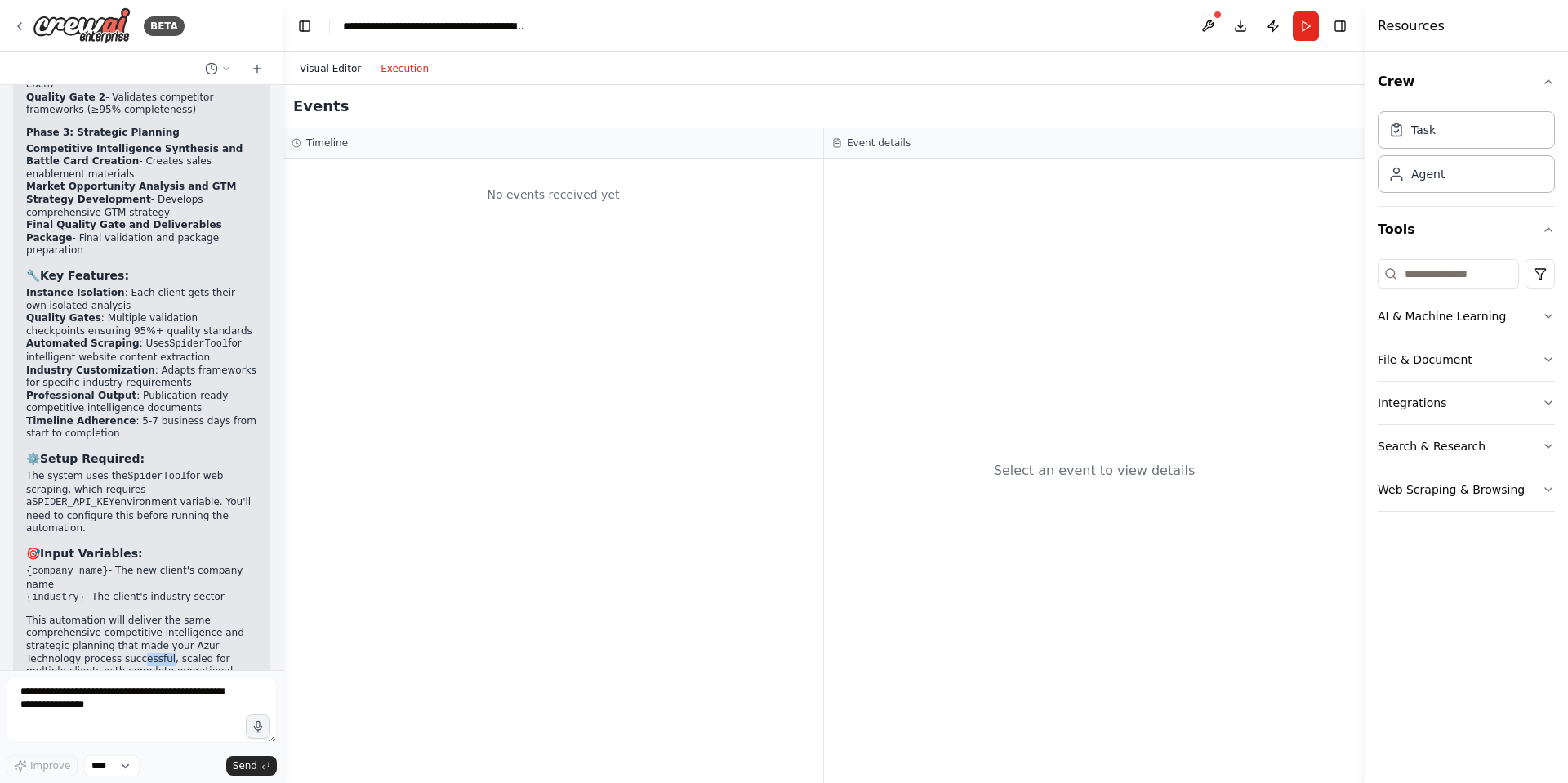
click at [331, 70] on button "Visual Editor" at bounding box center [331, 68] width 81 height 19
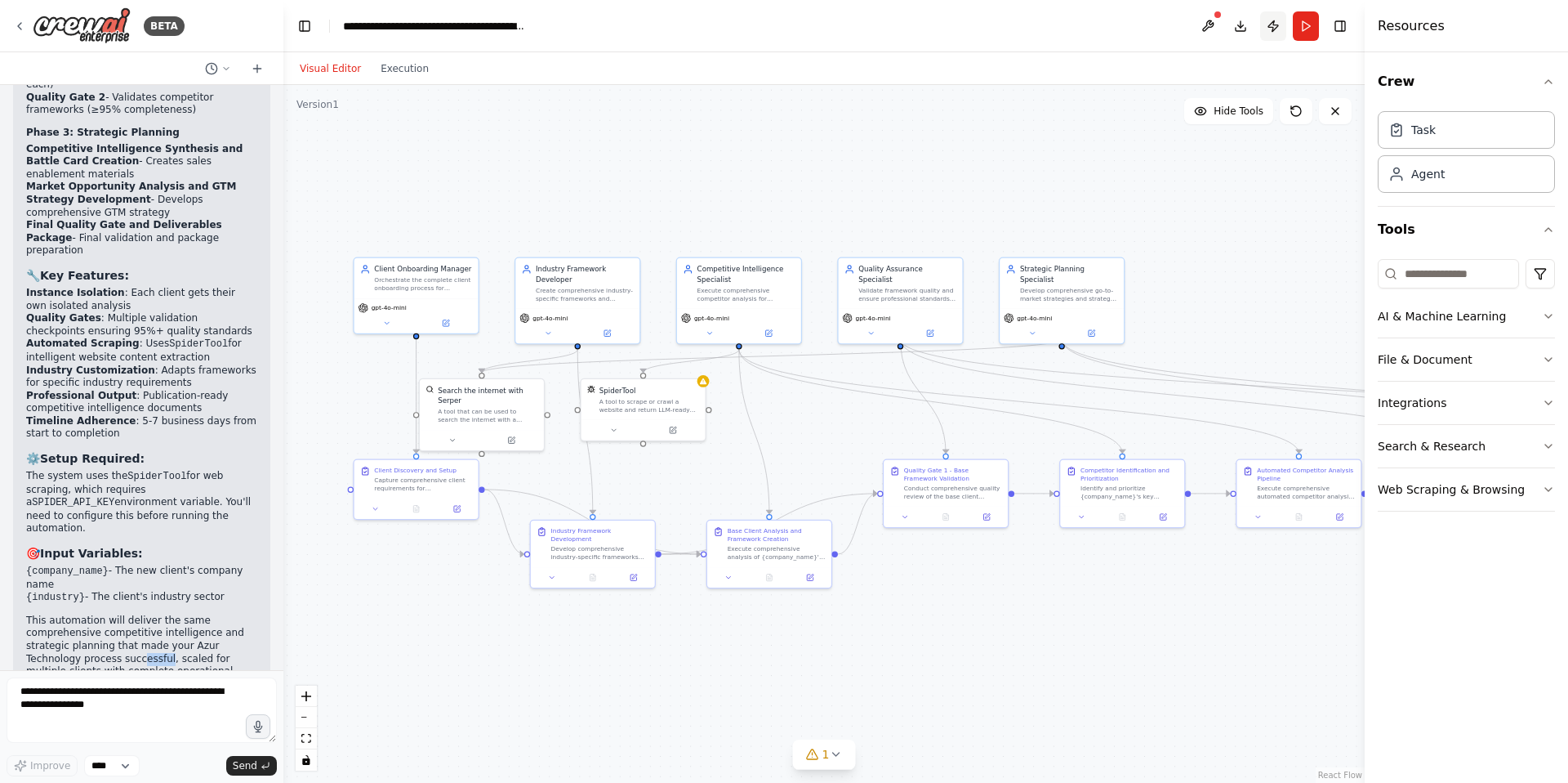
click at [1233, 29] on button "Publish" at bounding box center [1273, 26] width 26 height 29
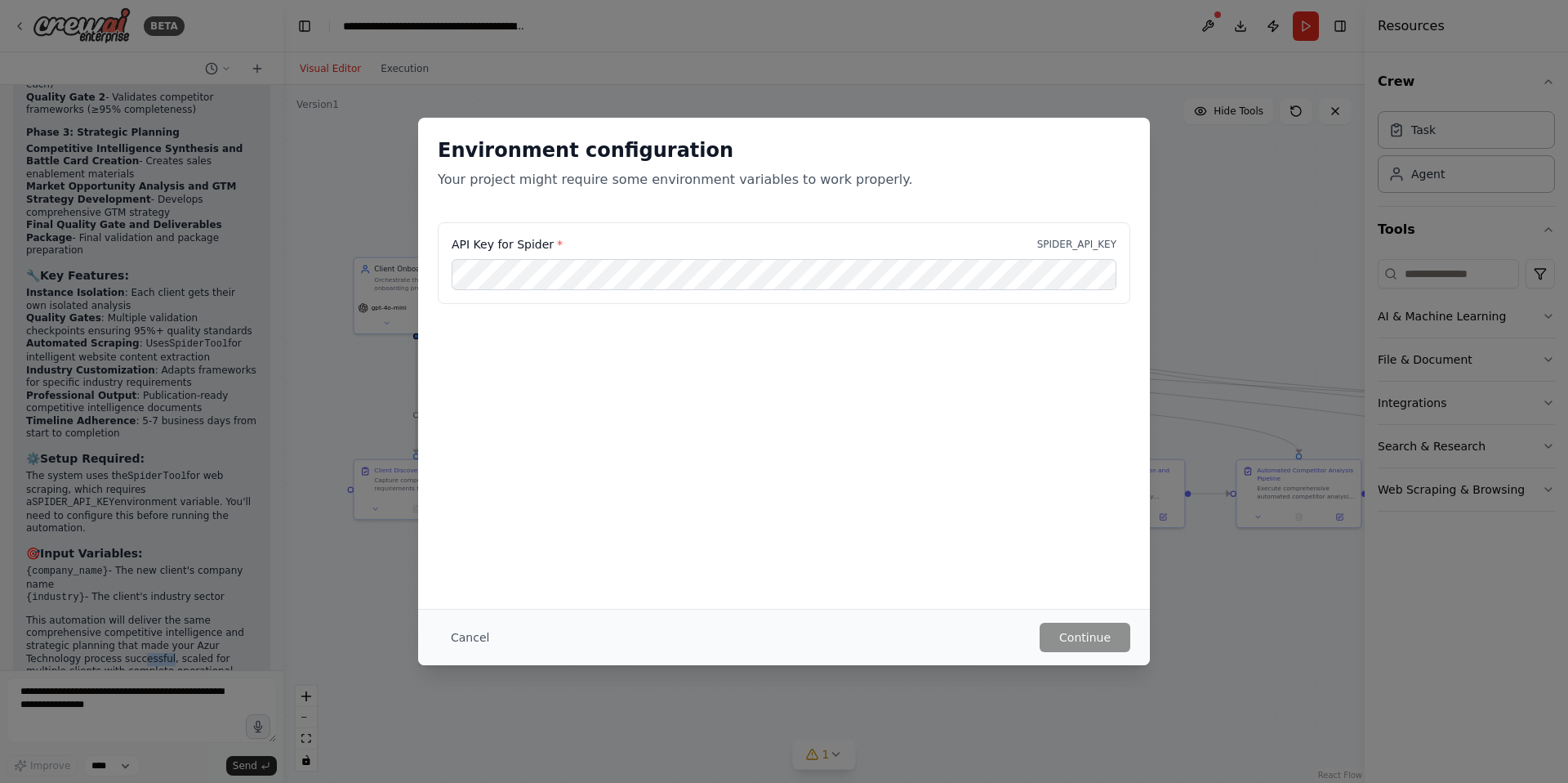
drag, startPoint x: 476, startPoint y: 638, endPoint x: 492, endPoint y: 616, distance: 27.2
click at [482, 611] on button "Cancel" at bounding box center [469, 638] width 65 height 29
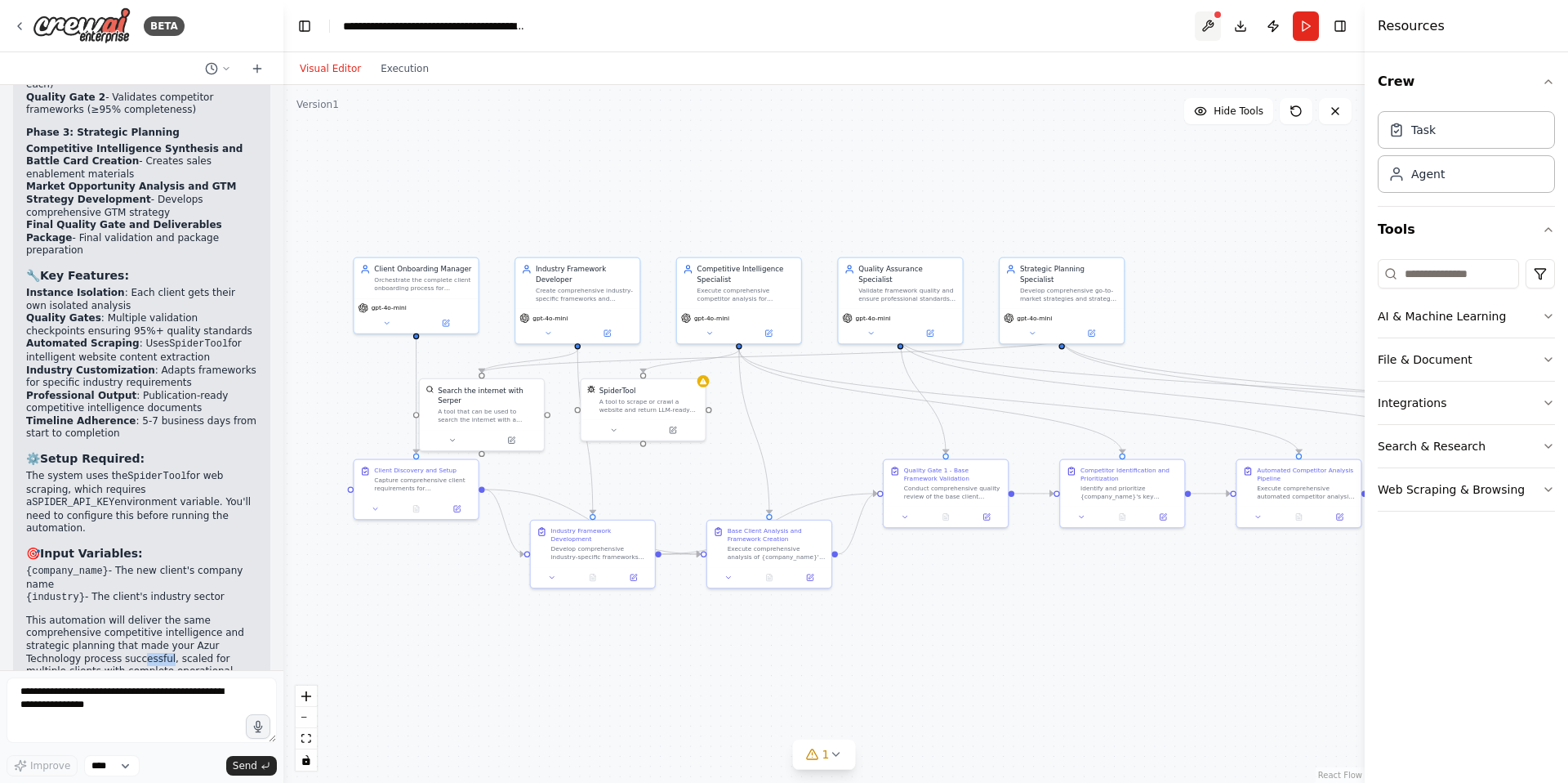
click at [1205, 26] on button at bounding box center [1208, 26] width 26 height 29
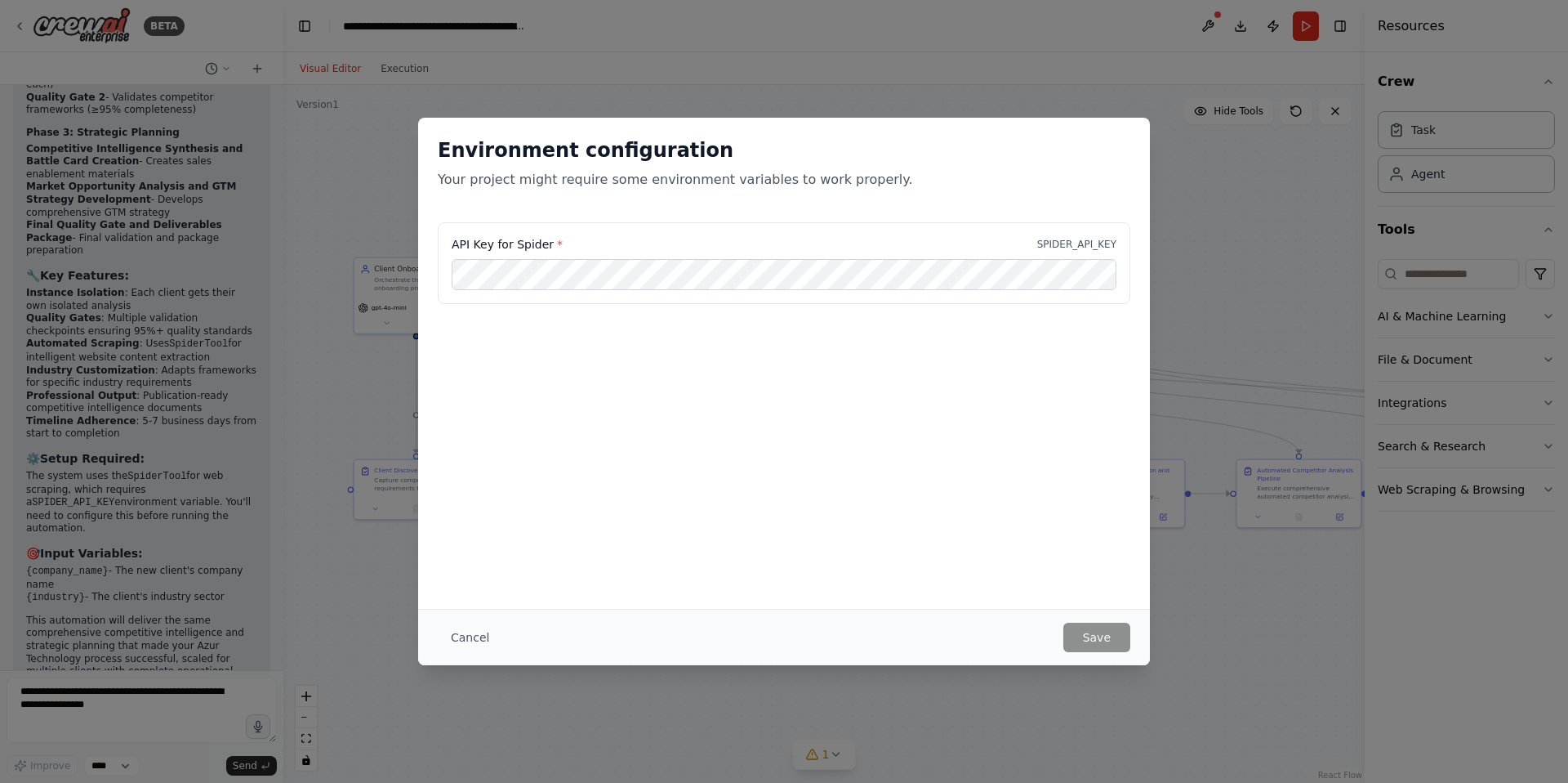
click at [462, 611] on button "Cancel" at bounding box center [469, 638] width 65 height 29
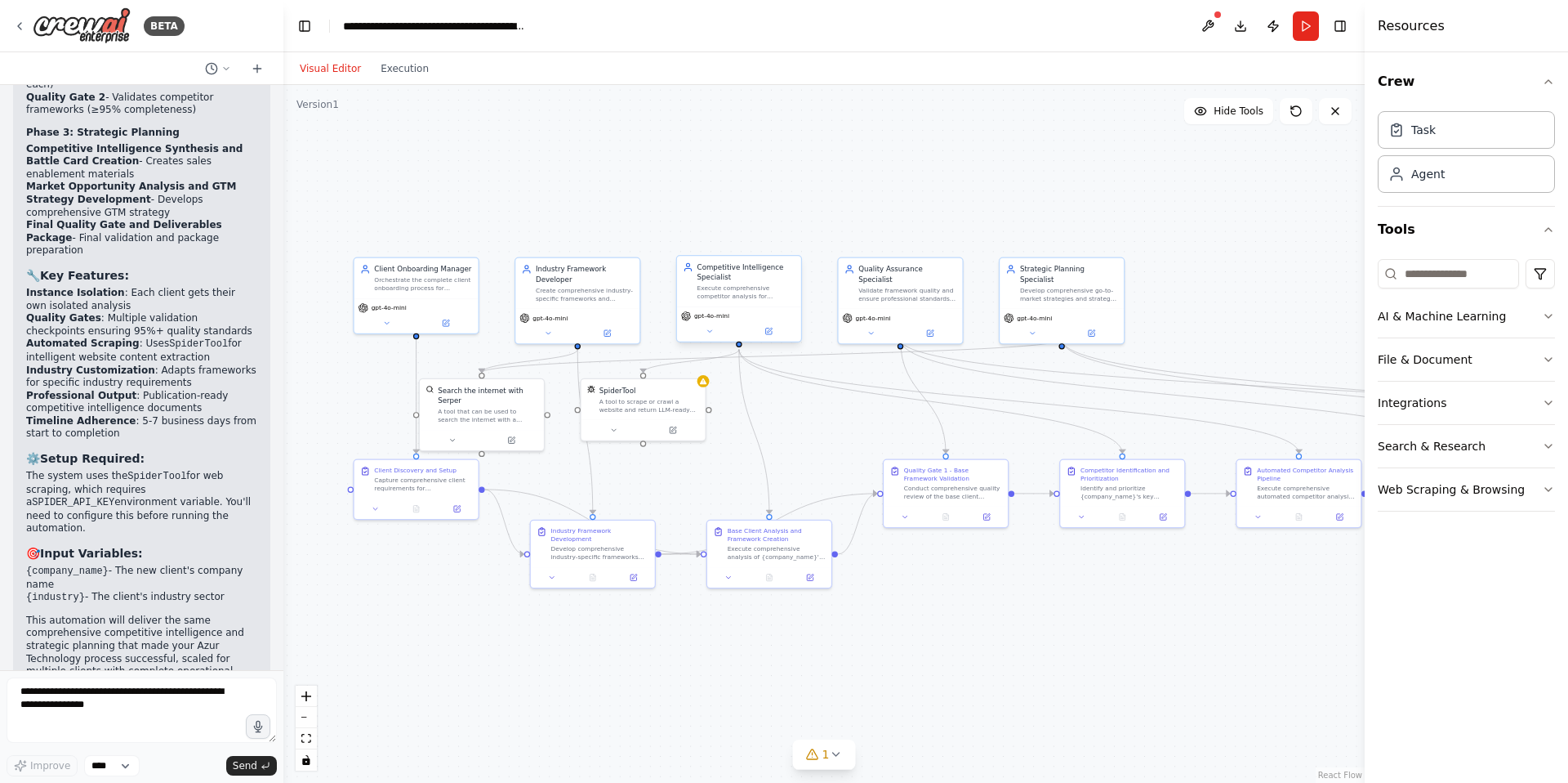
click at [724, 284] on div "Execute comprehensive competitor analysis for {company_name} including automate…" at bounding box center [746, 292] width 98 height 16
click at [728, 278] on div "Competitive Intelligence Specialist" at bounding box center [746, 272] width 98 height 20
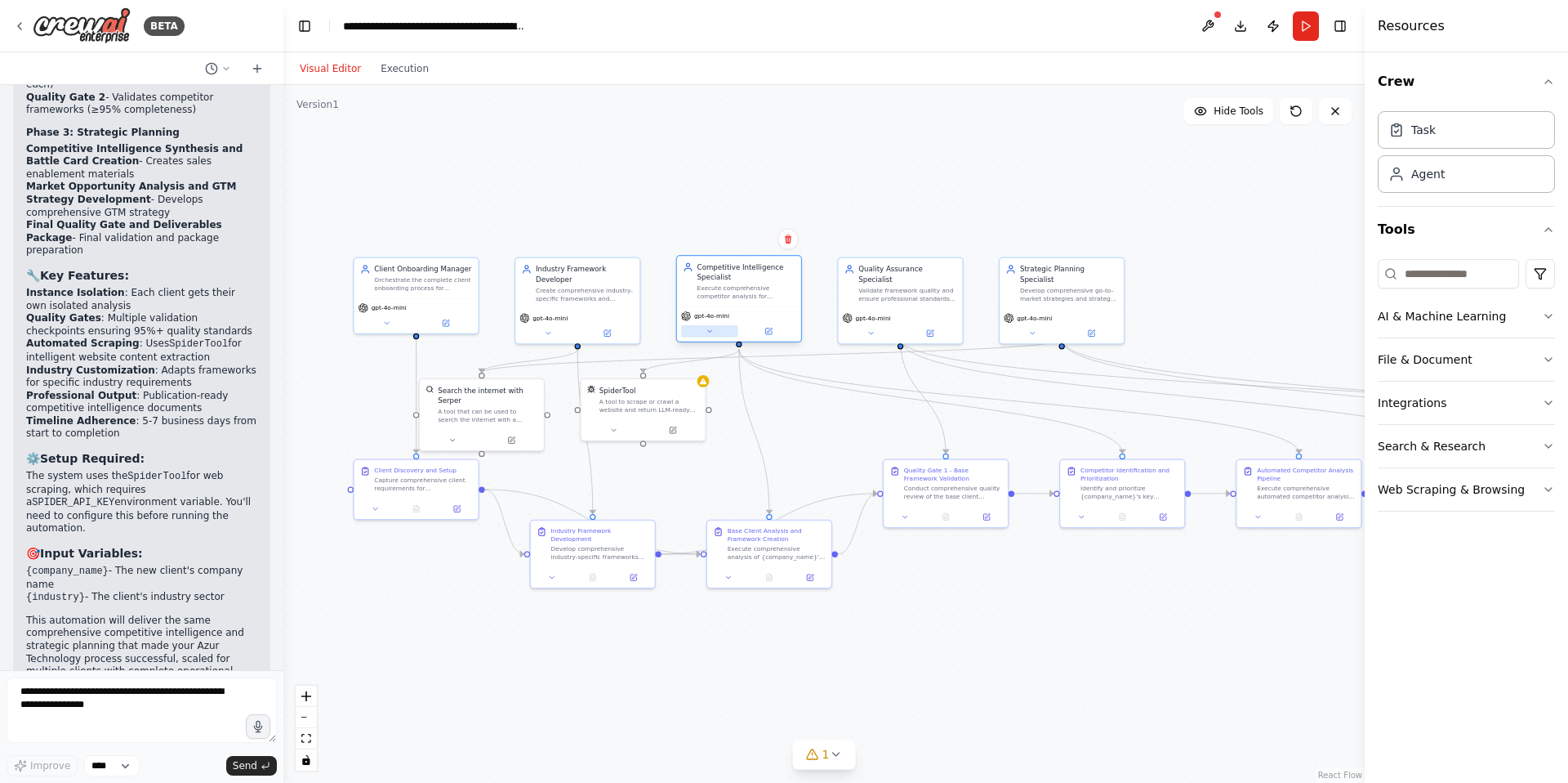
click at [713, 329] on icon at bounding box center [710, 331] width 8 height 8
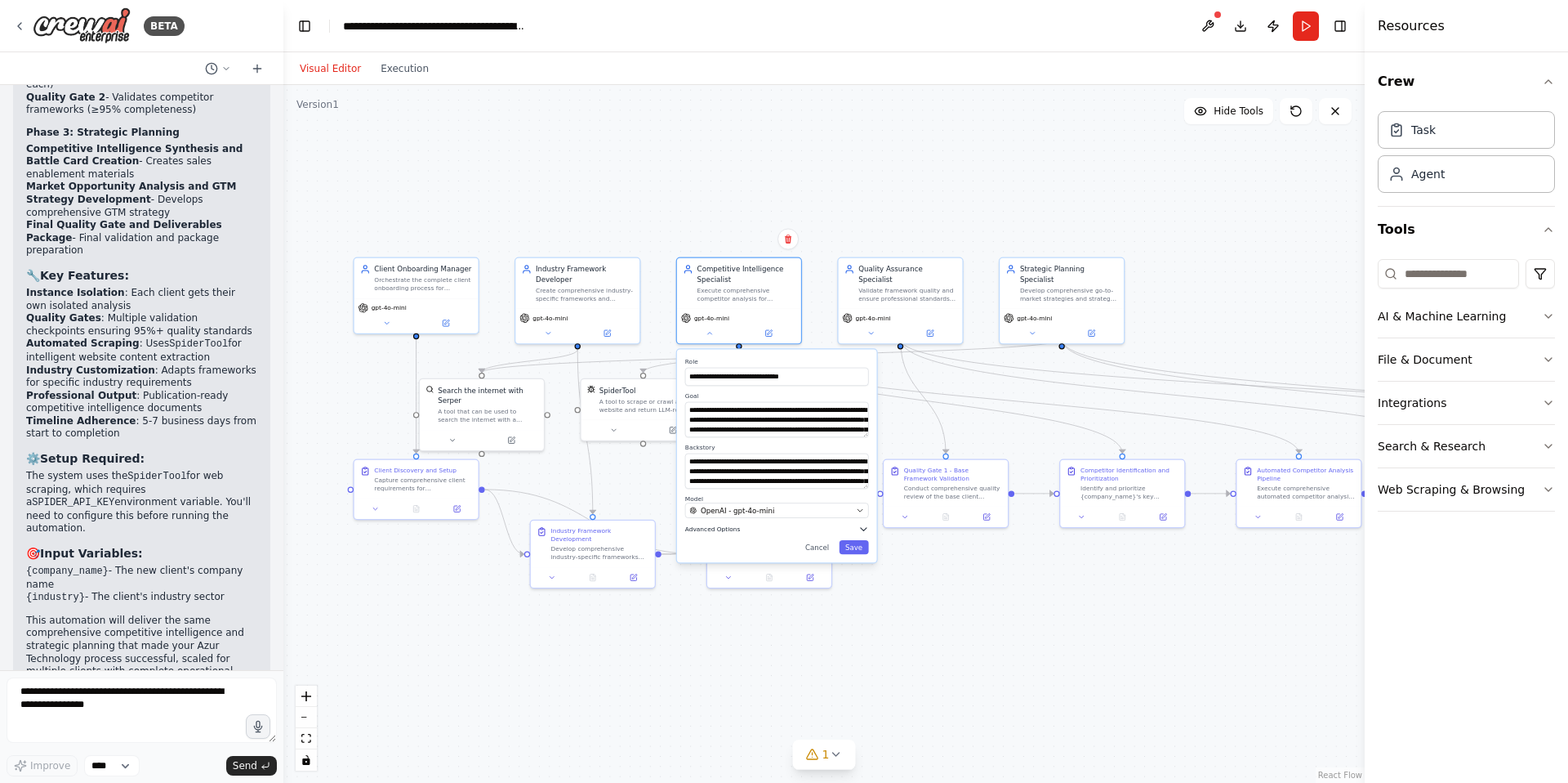
click at [726, 534] on button "Advanced Options" at bounding box center [776, 528] width 184 height 10
click at [823, 611] on button "Cancel" at bounding box center [816, 649] width 36 height 14
click at [813, 611] on button "Cancel" at bounding box center [816, 649] width 36 height 14
click at [531, 143] on div ".deletable-edge-delete-btn { width: 20px; height: 20px; border: 0px solid #ffff…" at bounding box center [824, 434] width 1081 height 698
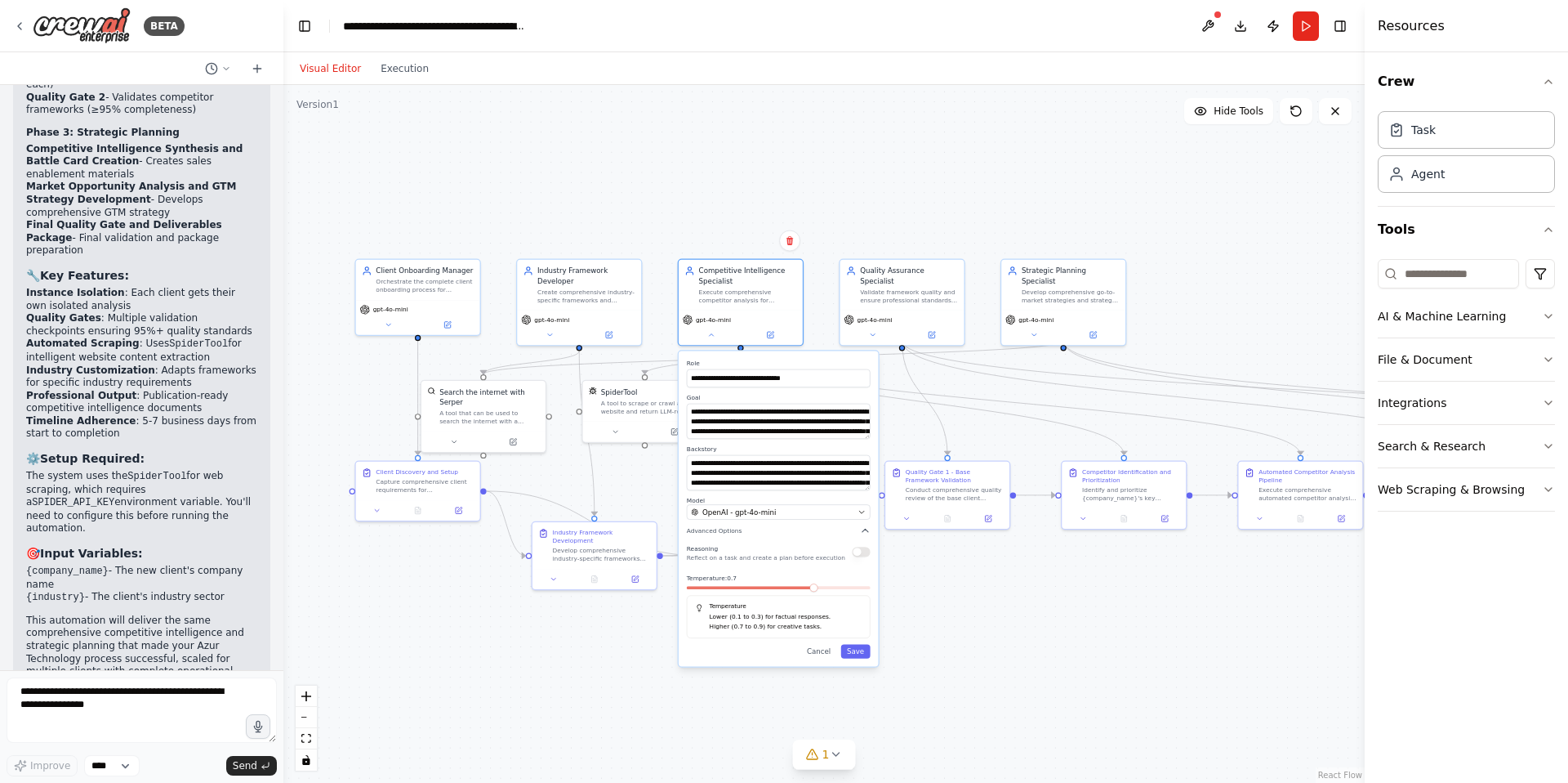
click at [1039, 611] on div ".deletable-edge-delete-btn { width: 20px; height: 20px; border: 0px solid #ffff…" at bounding box center [824, 434] width 1081 height 698
click at [821, 611] on button "Cancel" at bounding box center [818, 651] width 36 height 14
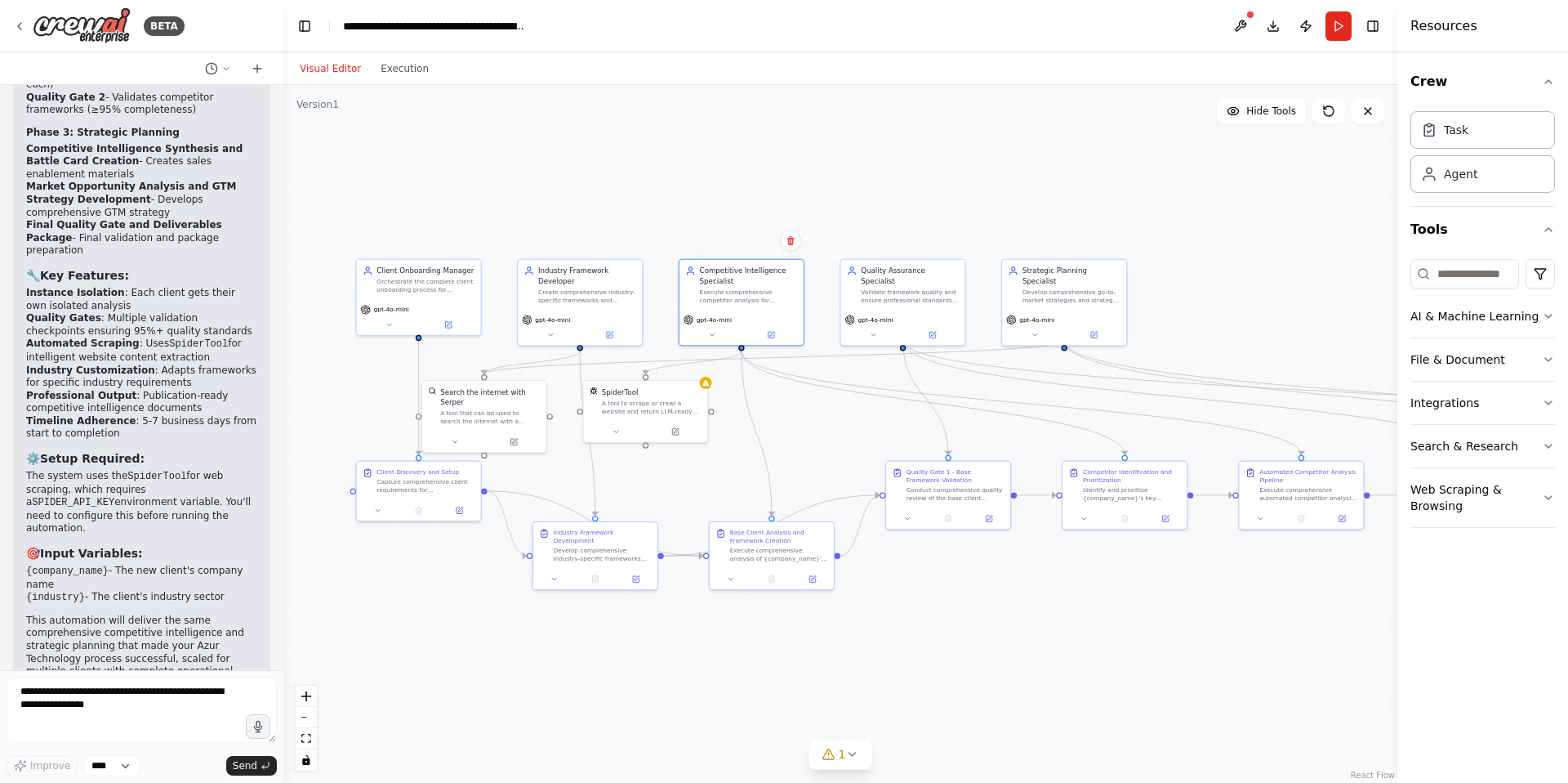
drag, startPoint x: 1368, startPoint y: 670, endPoint x: 1687, endPoint y: 623, distance: 322.4
click at [1233, 611] on html "BETA 📋 Product Requirements Document: New Client Onboarding System Central Inte…" at bounding box center [784, 391] width 1568 height 783
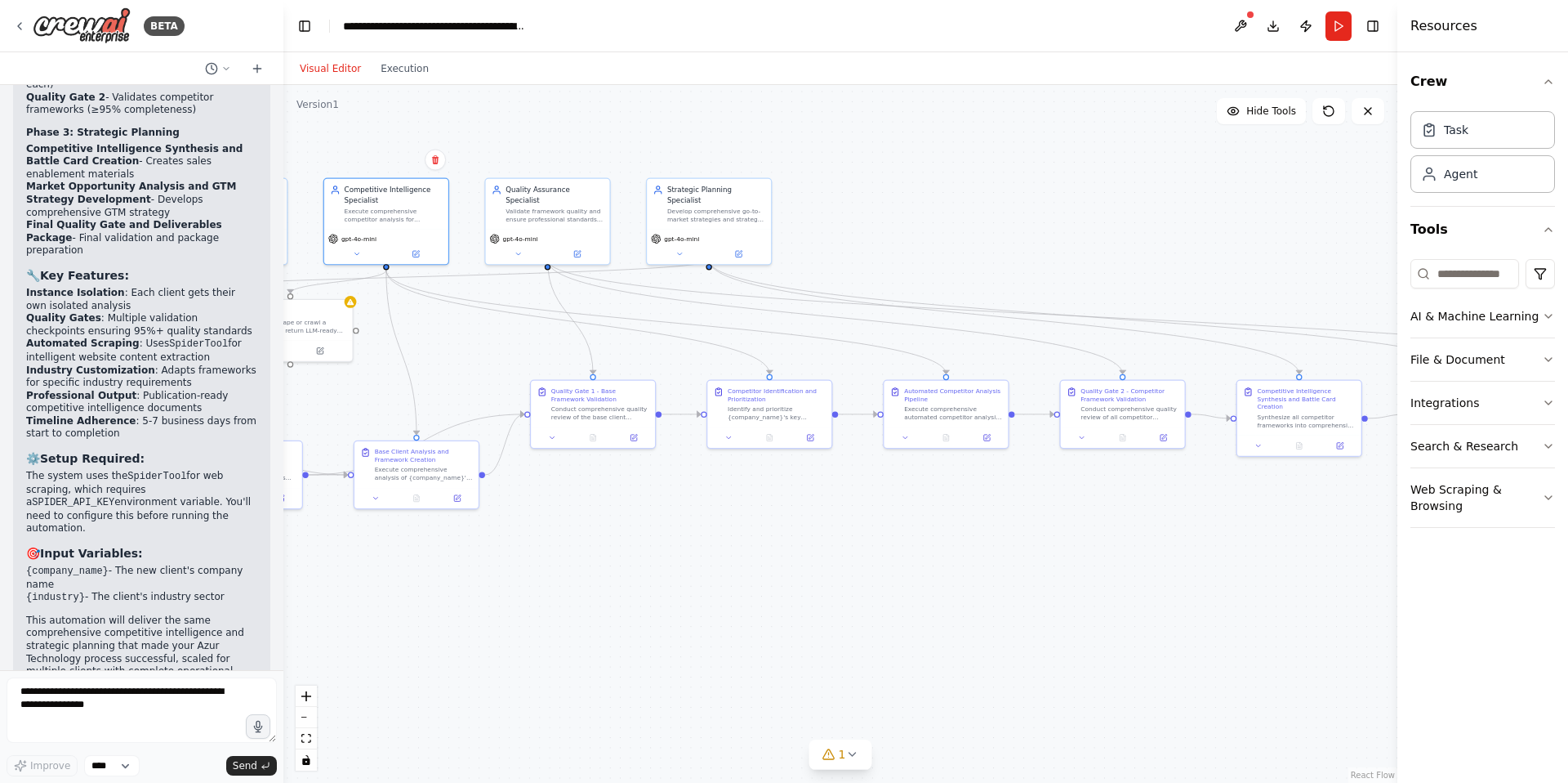
drag, startPoint x: 1110, startPoint y: 692, endPoint x: 754, endPoint y: 610, distance: 365.3
click at [754, 610] on div ".deletable-edge-delete-btn { width: 20px; height: 20px; border: 0px solid #ffff…" at bounding box center [840, 434] width 1114 height 698
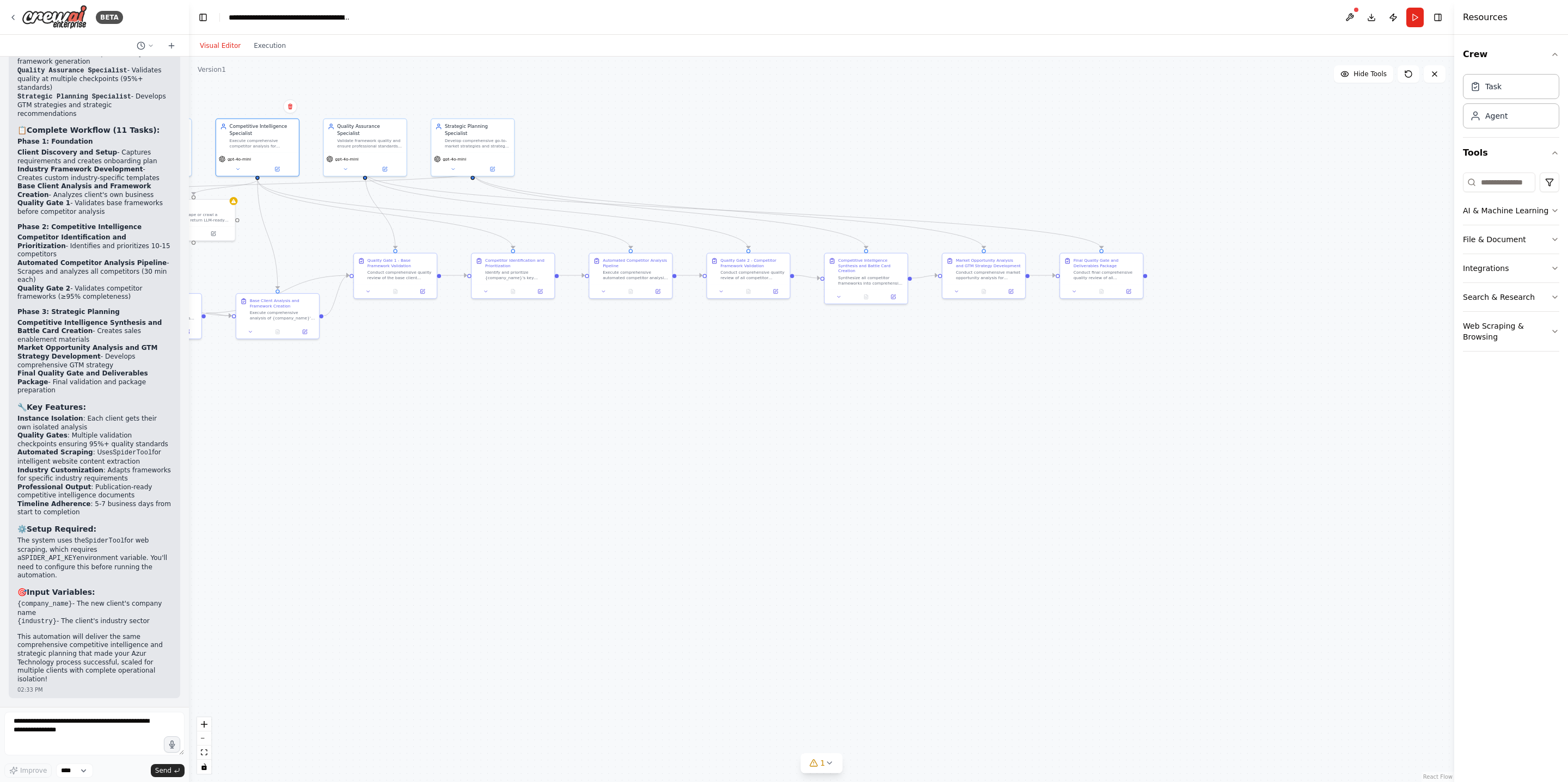
scroll to position [6724, 0]
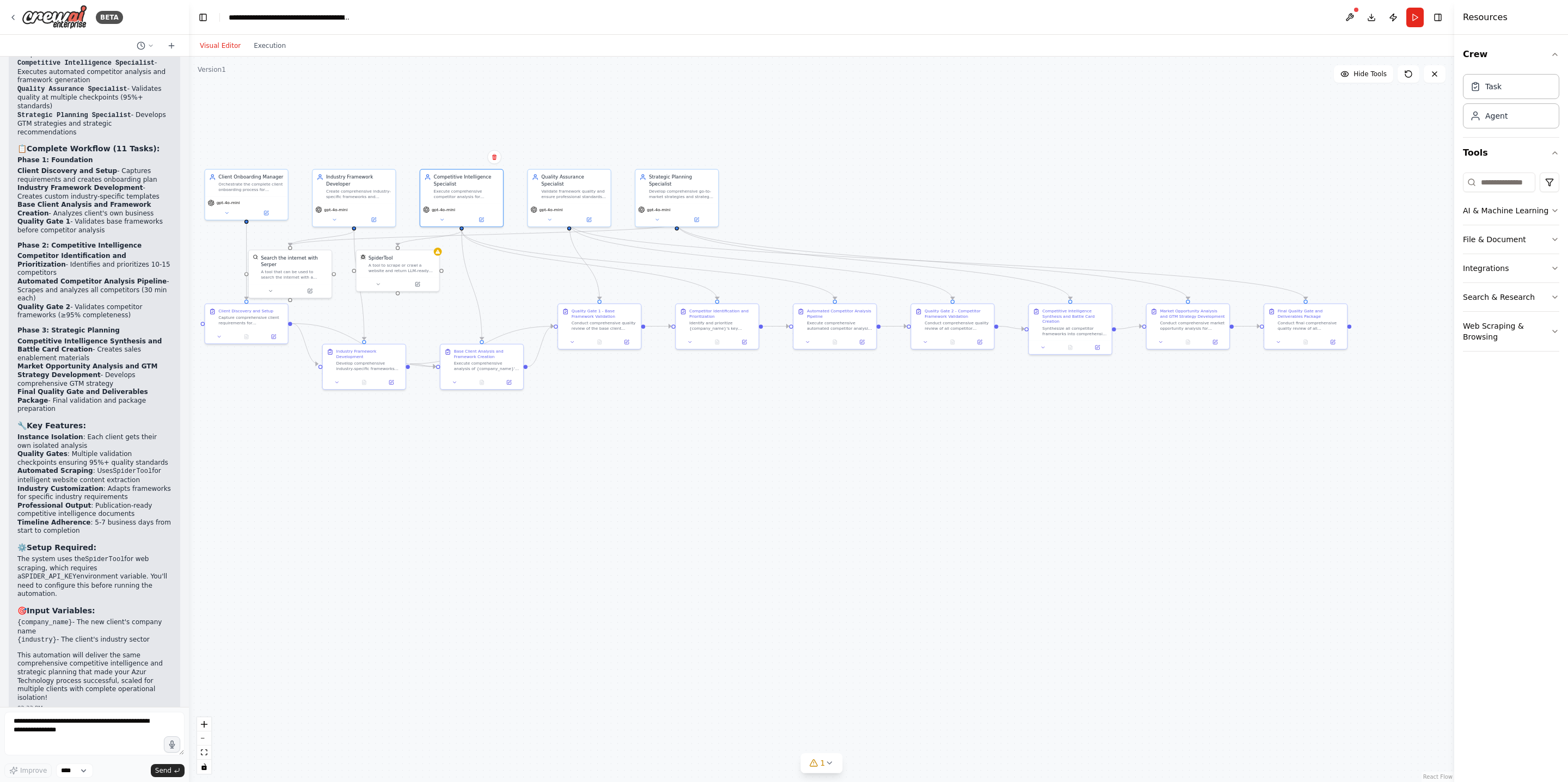
drag, startPoint x: 623, startPoint y: 470, endPoint x: 827, endPoint y: 520, distance: 210.0
click at [822, 407] on div ".deletable-edge-delete-btn { width: 20px; height: 20px; border: 0px solid #ffff…" at bounding box center [821, 419] width 1265 height 725
drag, startPoint x: 495, startPoint y: 593, endPoint x: 509, endPoint y: 588, distance: 14.9
click at [509, 407] on div ".deletable-edge-delete-btn { width: 20px; height: 20px; border: 0px solid #ffff…" at bounding box center [821, 419] width 1265 height 725
